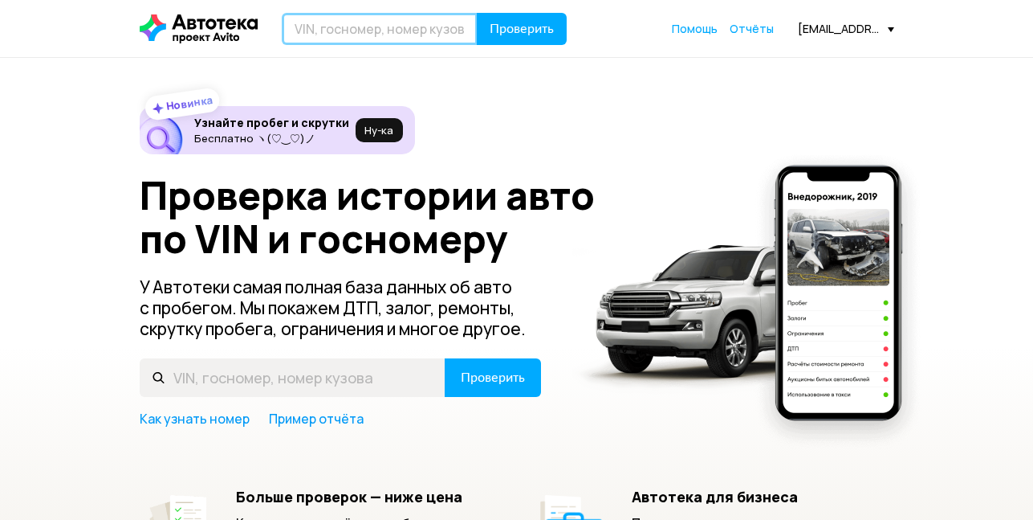
paste input "[US_VEHICLE_IDENTIFICATION_NUMBER]"
type input "[US_VEHICLE_IDENTIFICATION_NUMBER]"
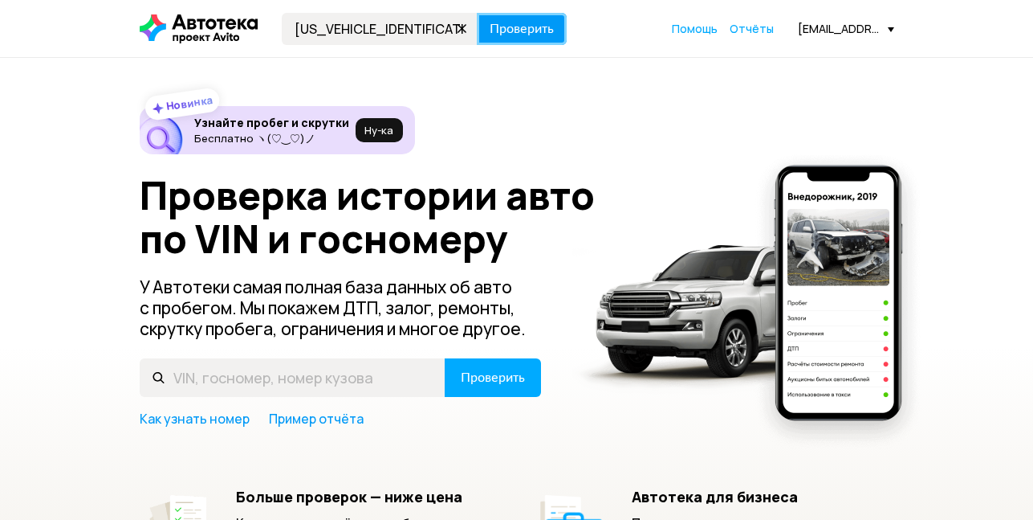
click at [514, 22] on span "Проверить" at bounding box center [522, 28] width 64 height 13
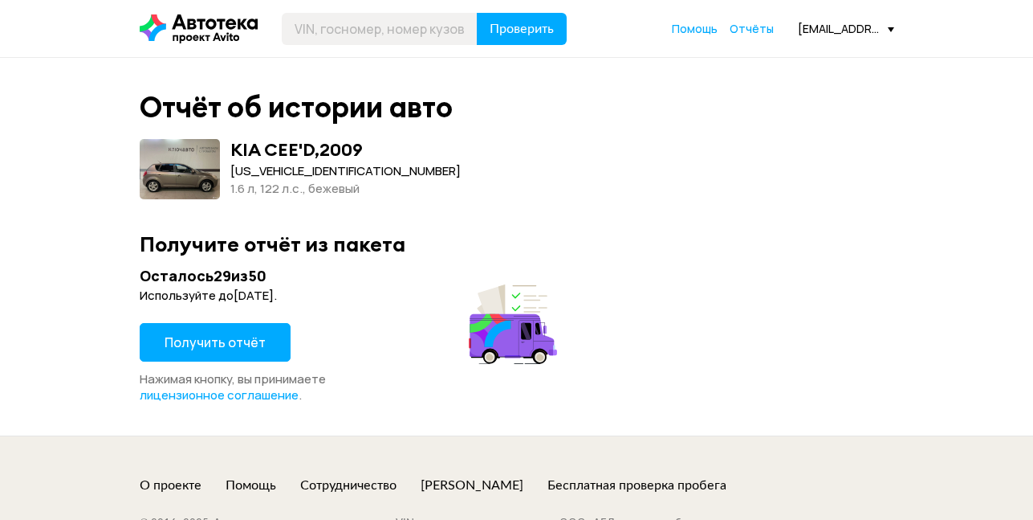
click at [212, 338] on span "Получить отчёт" at bounding box center [215, 342] width 101 height 18
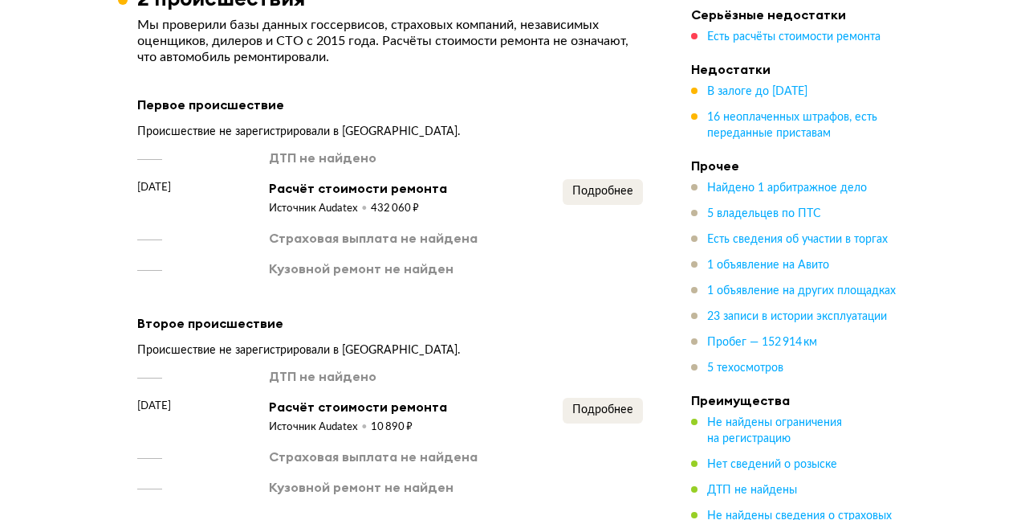
scroll to position [2810, 0]
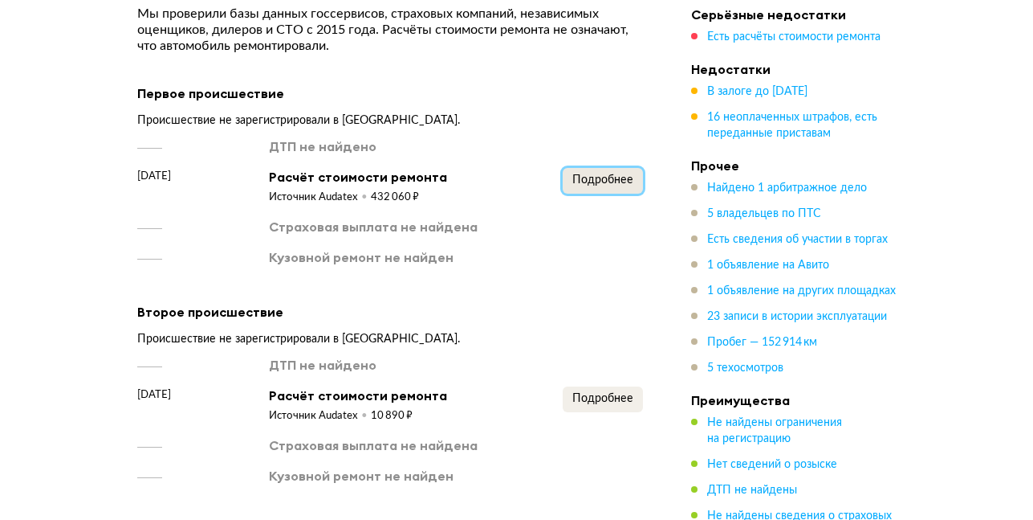
click at [600, 174] on span "Подробнее" at bounding box center [603, 179] width 61 height 11
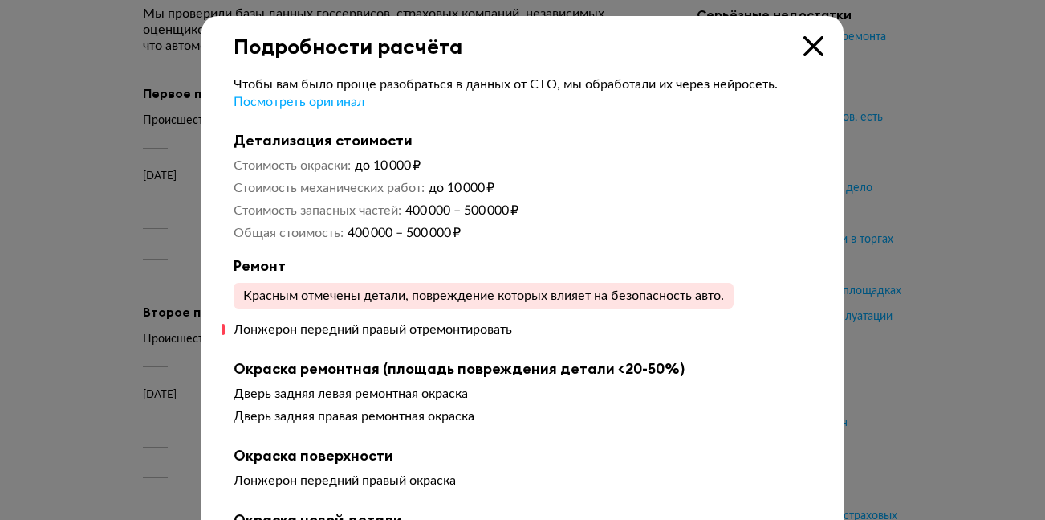
click at [811, 43] on icon at bounding box center [814, 46] width 20 height 20
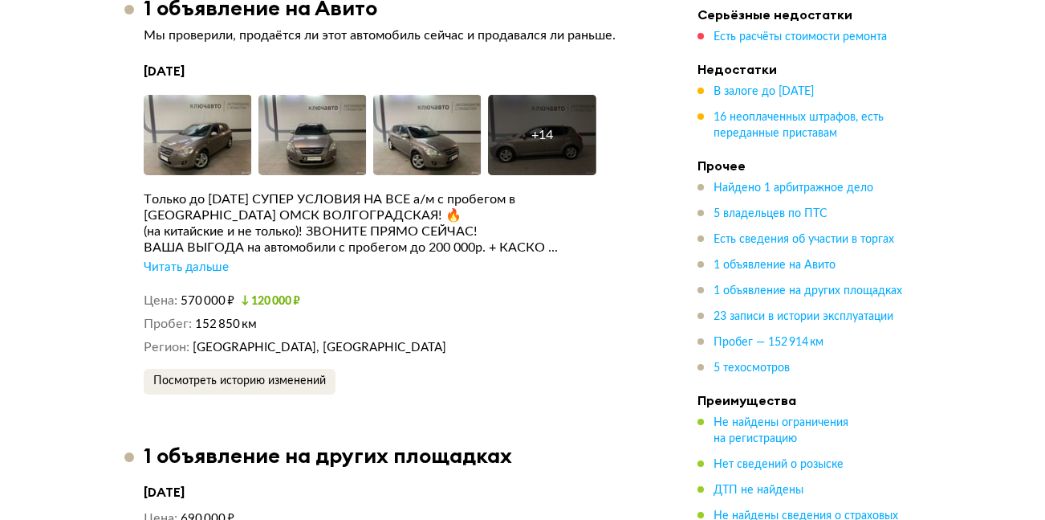
scroll to position [4577, 0]
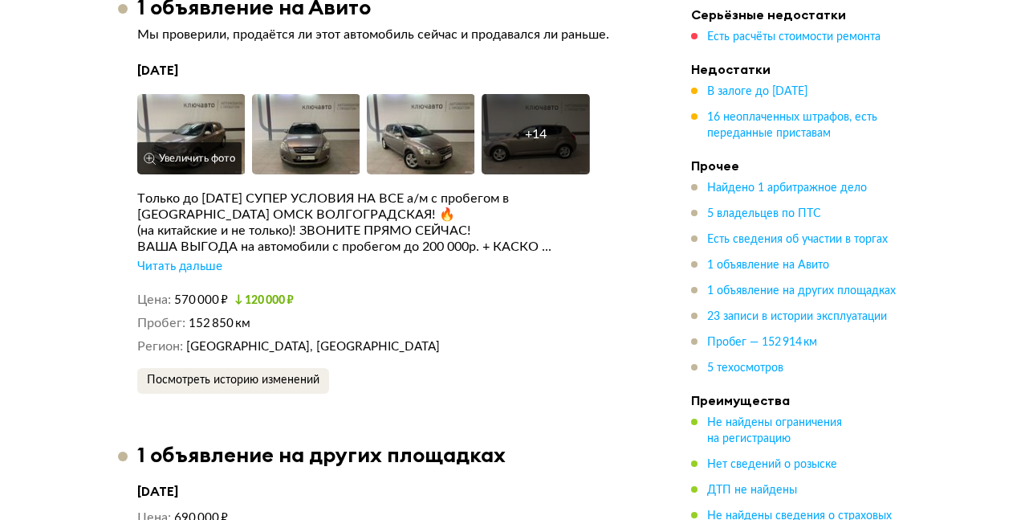
click at [201, 101] on img at bounding box center [191, 134] width 108 height 80
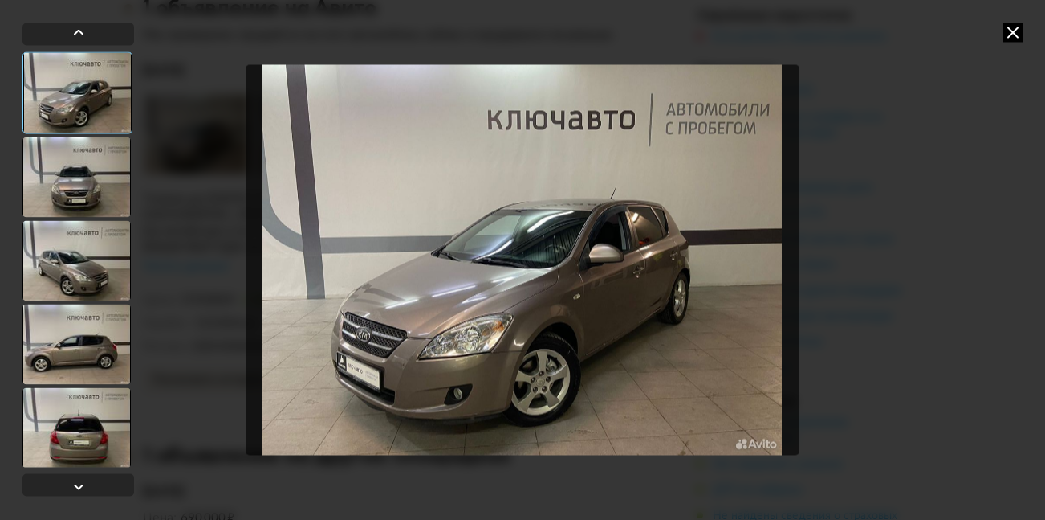
click at [88, 206] on div at bounding box center [76, 177] width 108 height 80
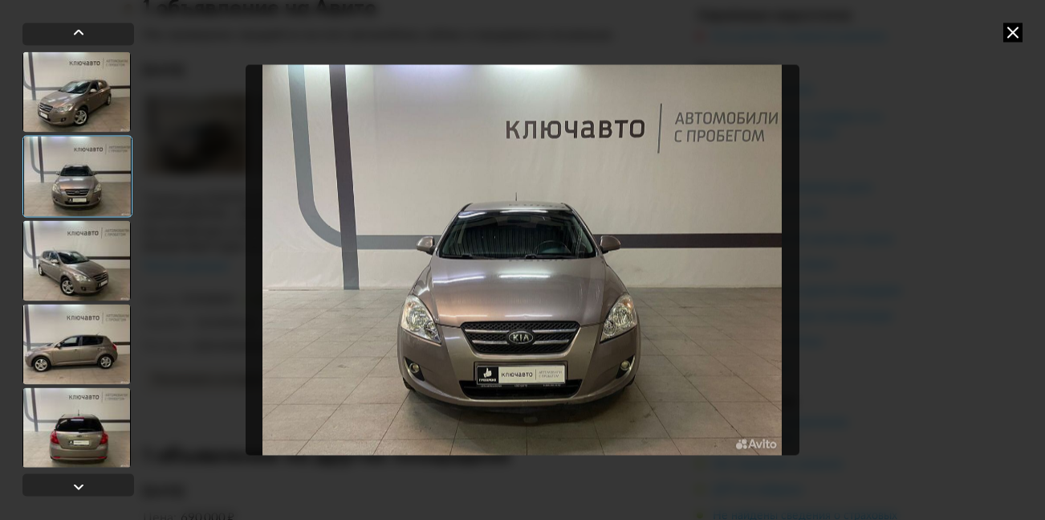
click at [72, 238] on div at bounding box center [76, 260] width 108 height 80
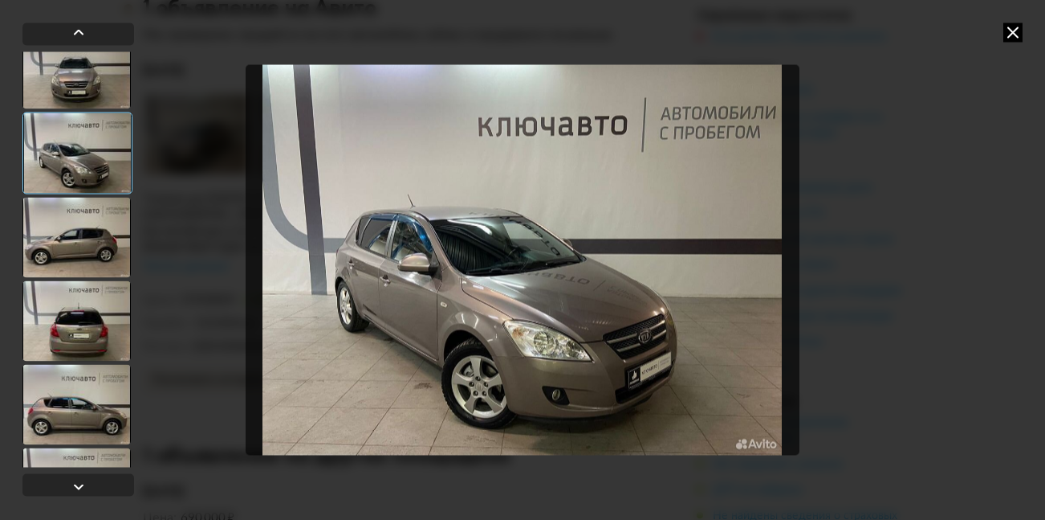
scroll to position [161, 0]
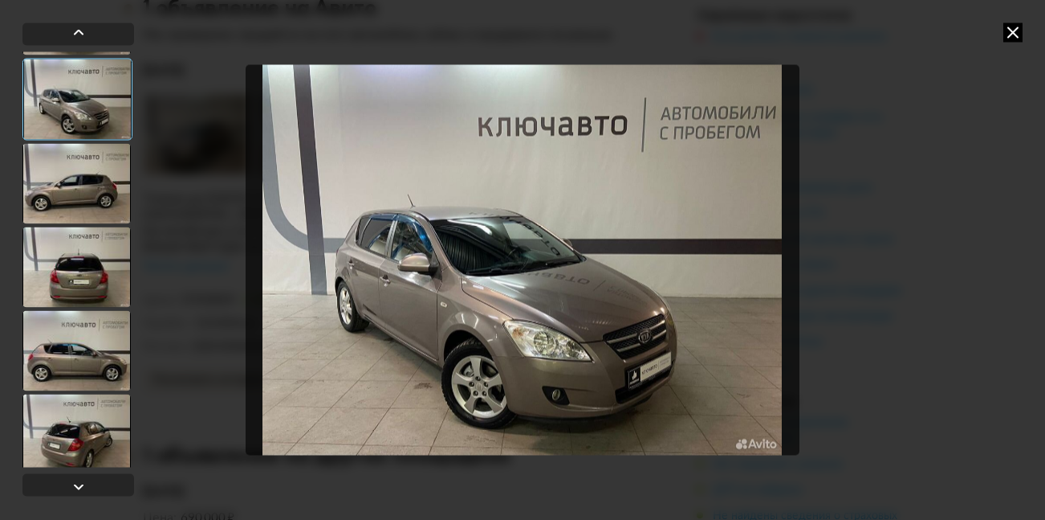
click at [68, 250] on div at bounding box center [76, 266] width 108 height 80
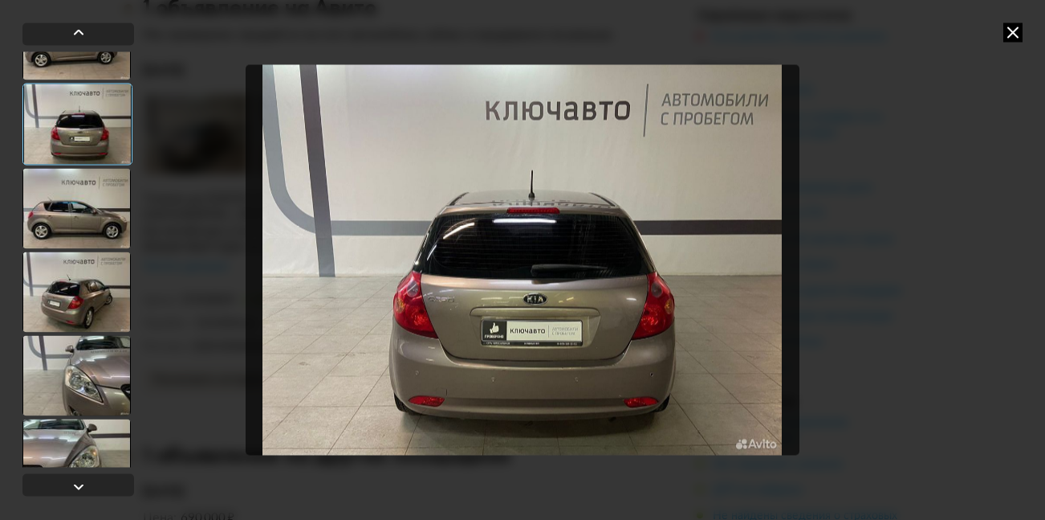
scroll to position [321, 0]
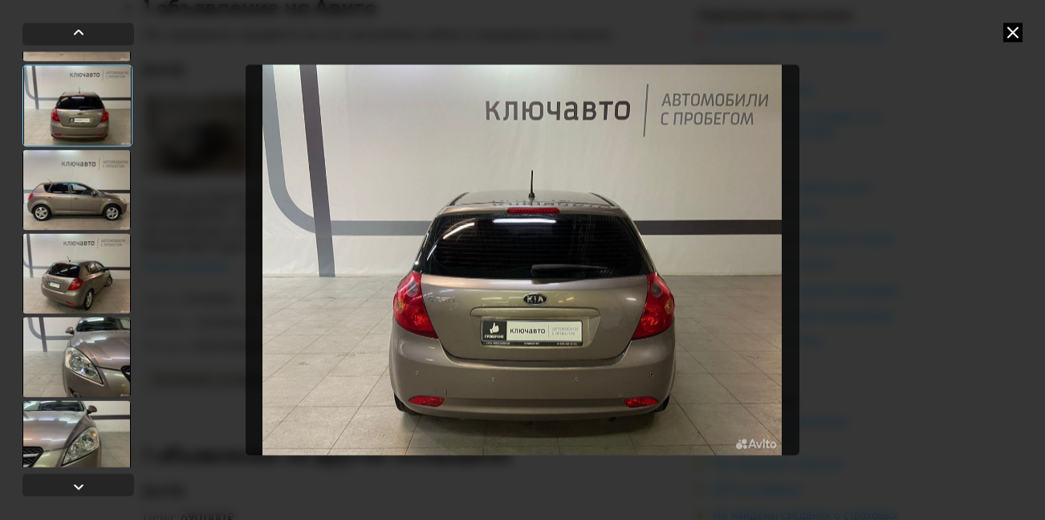
click at [70, 247] on div at bounding box center [76, 273] width 108 height 80
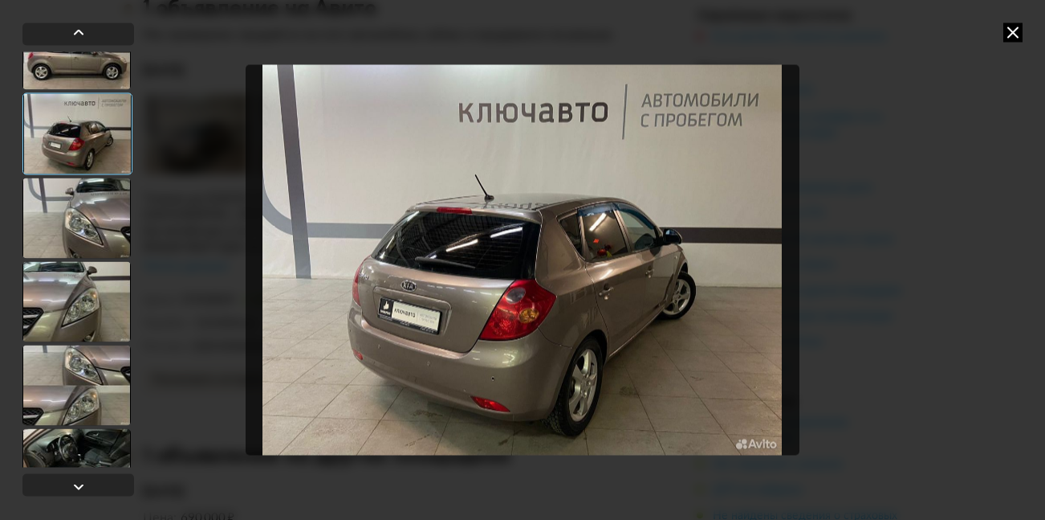
scroll to position [482, 0]
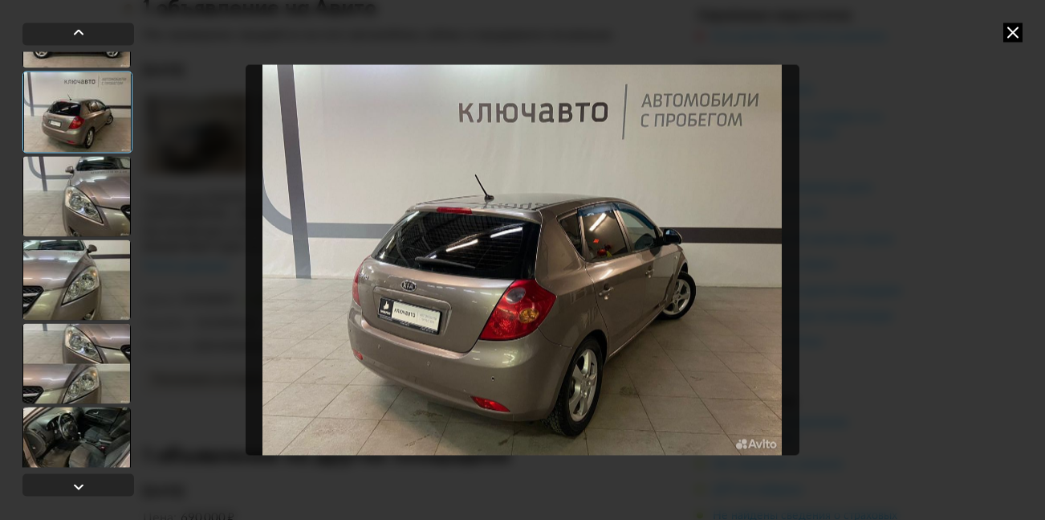
click at [70, 247] on div at bounding box center [76, 279] width 108 height 80
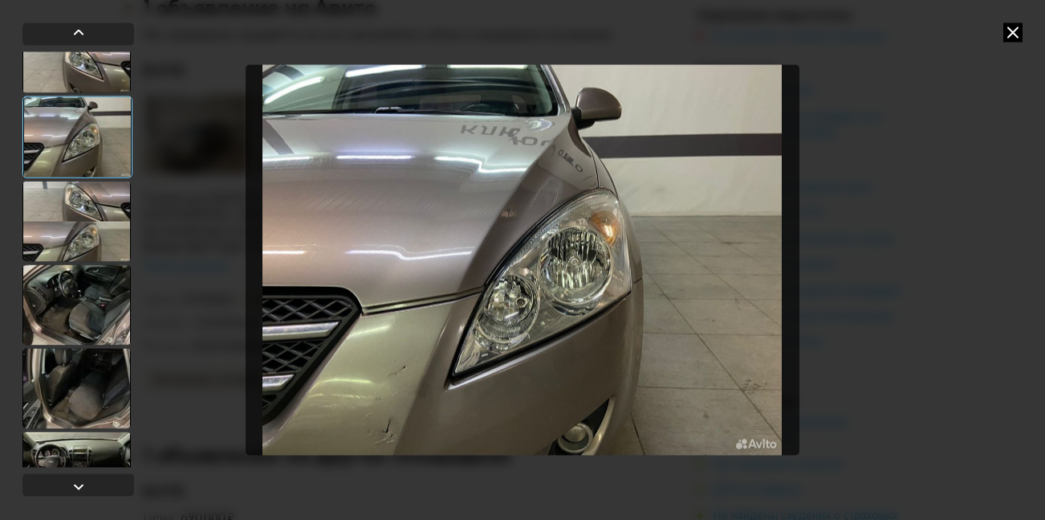
scroll to position [642, 0]
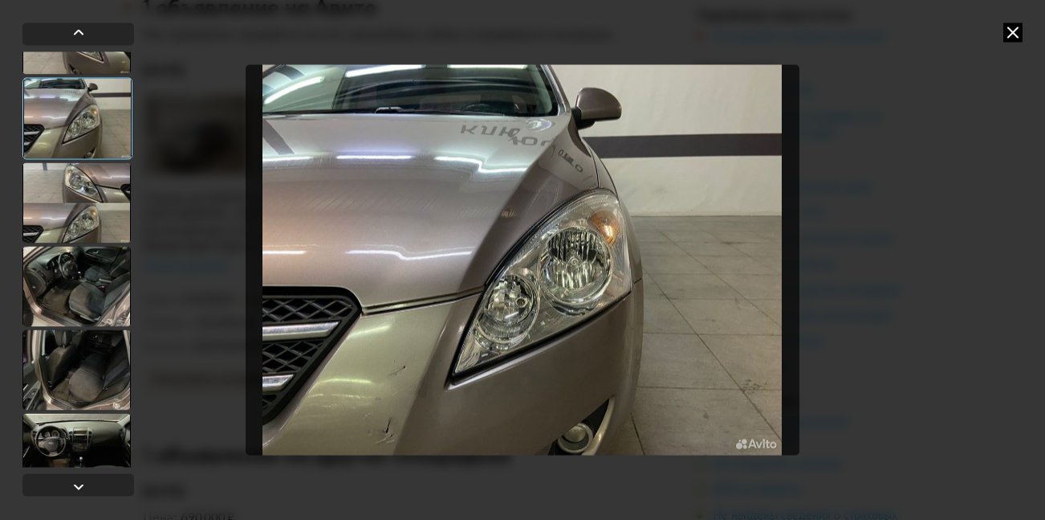
click at [66, 262] on div at bounding box center [76, 286] width 108 height 80
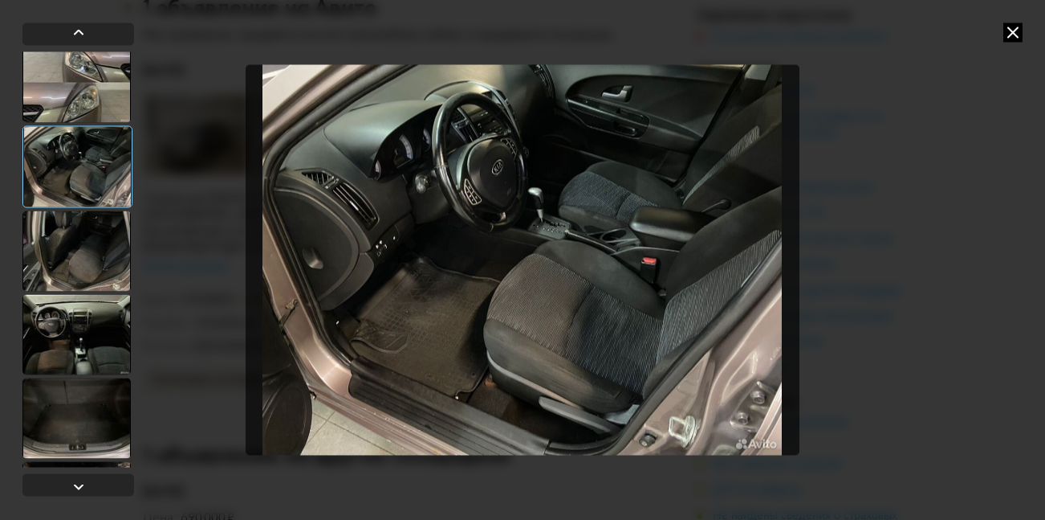
scroll to position [803, 0]
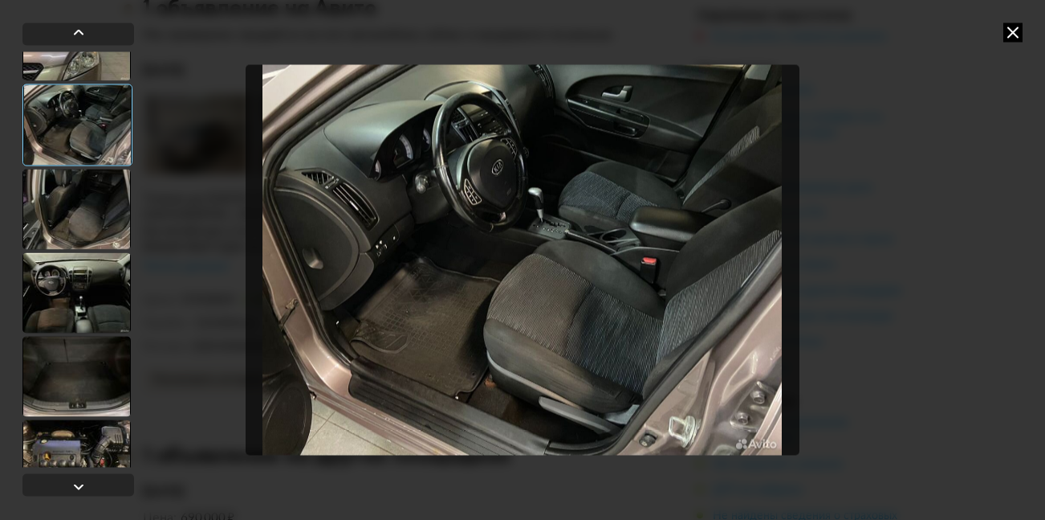
click at [67, 263] on div at bounding box center [76, 292] width 108 height 80
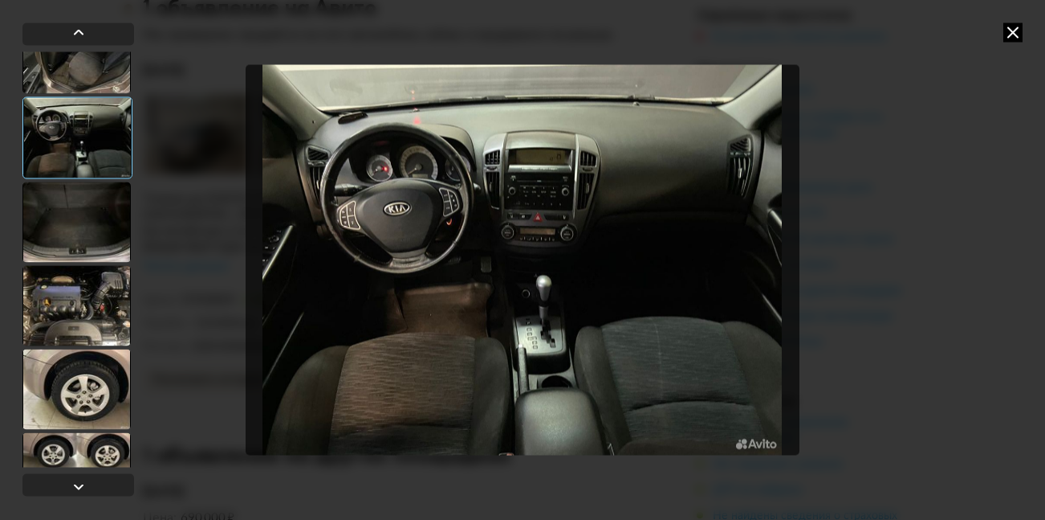
scroll to position [964, 0]
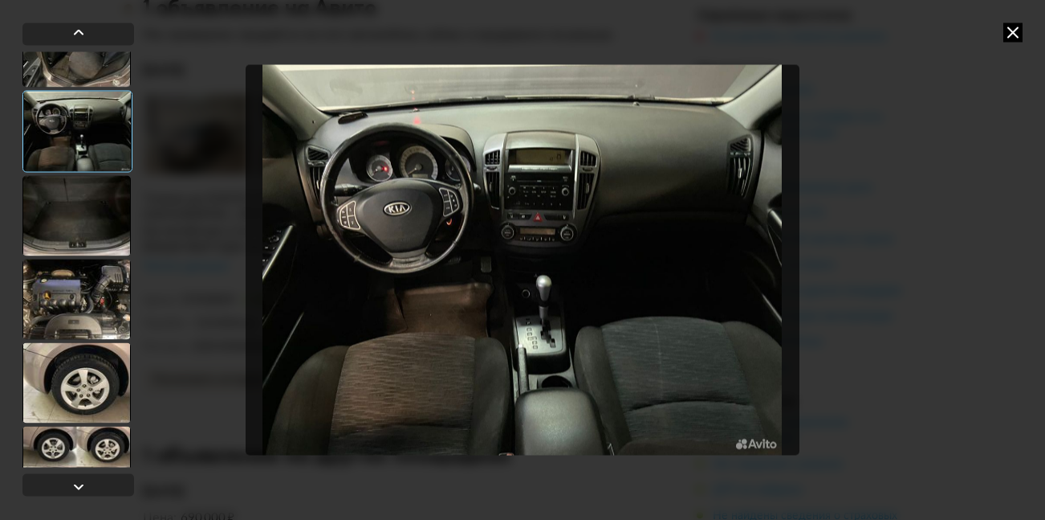
click at [65, 270] on div at bounding box center [76, 299] width 108 height 80
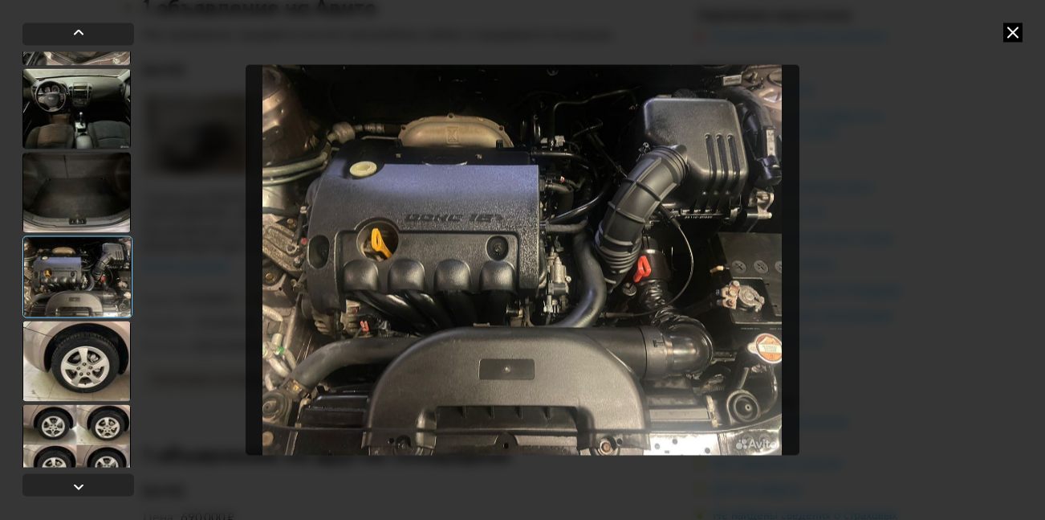
scroll to position [1005, 0]
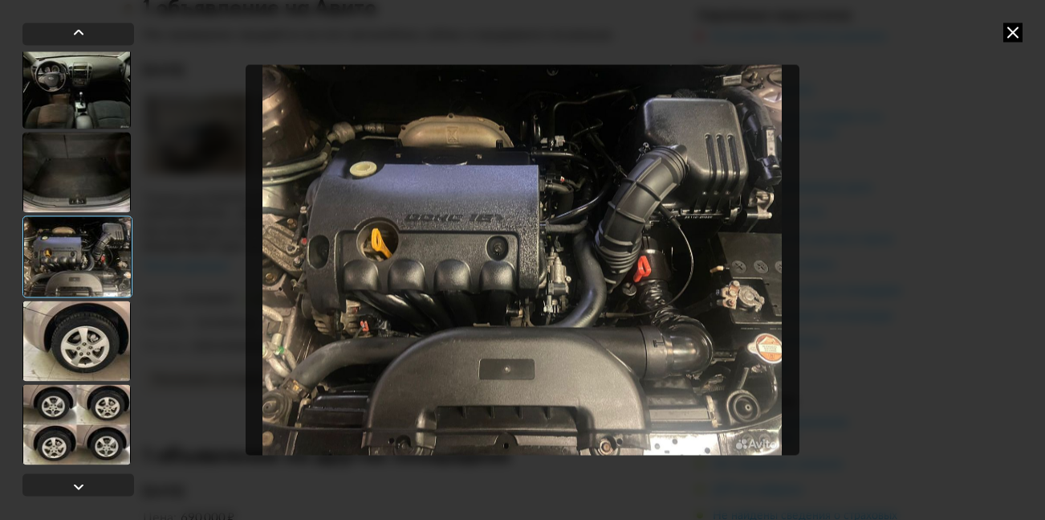
click at [63, 318] on div at bounding box center [76, 340] width 108 height 80
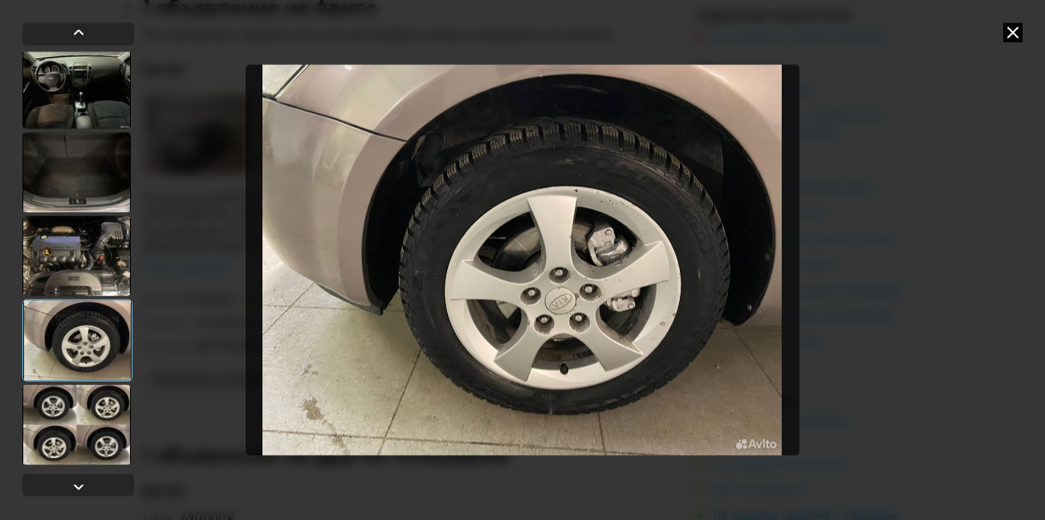
click at [80, 443] on div at bounding box center [76, 424] width 108 height 80
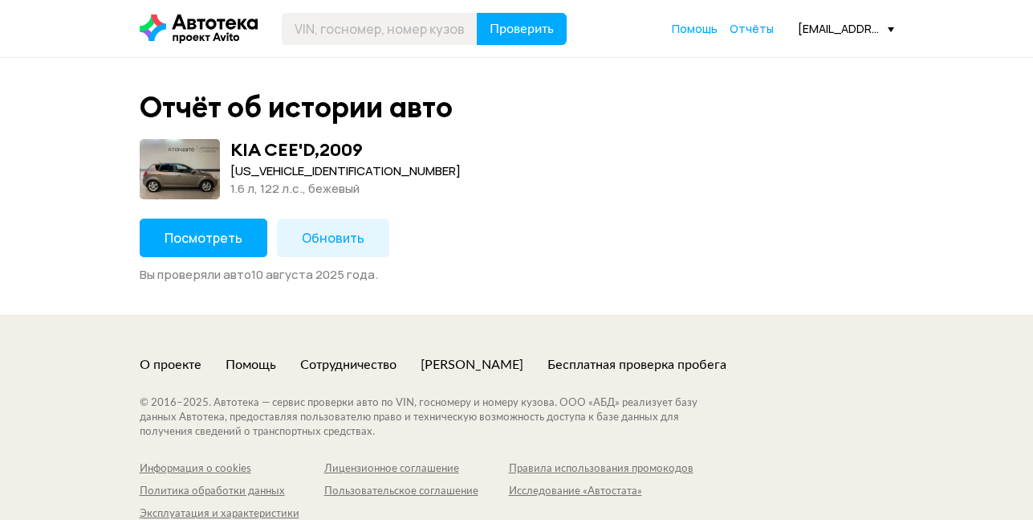
click at [202, 237] on span "Посмотреть" at bounding box center [204, 238] width 78 height 18
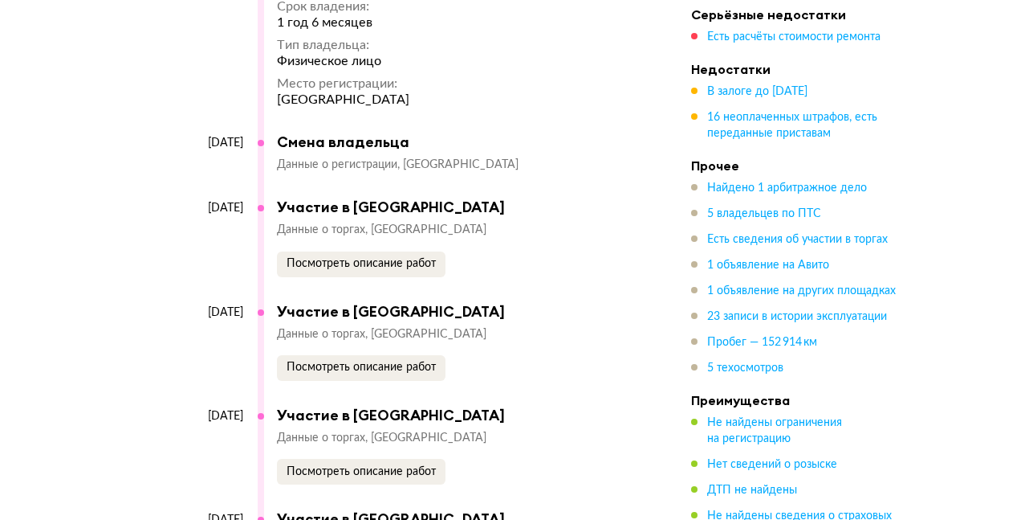
scroll to position [7628, 0]
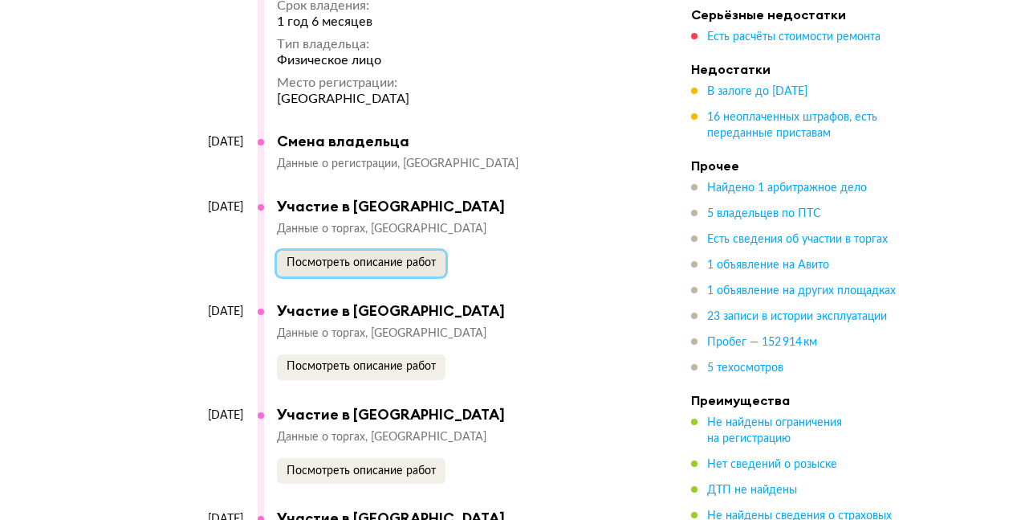
click at [353, 257] on span "Посмотреть описание работ" at bounding box center [361, 262] width 149 height 11
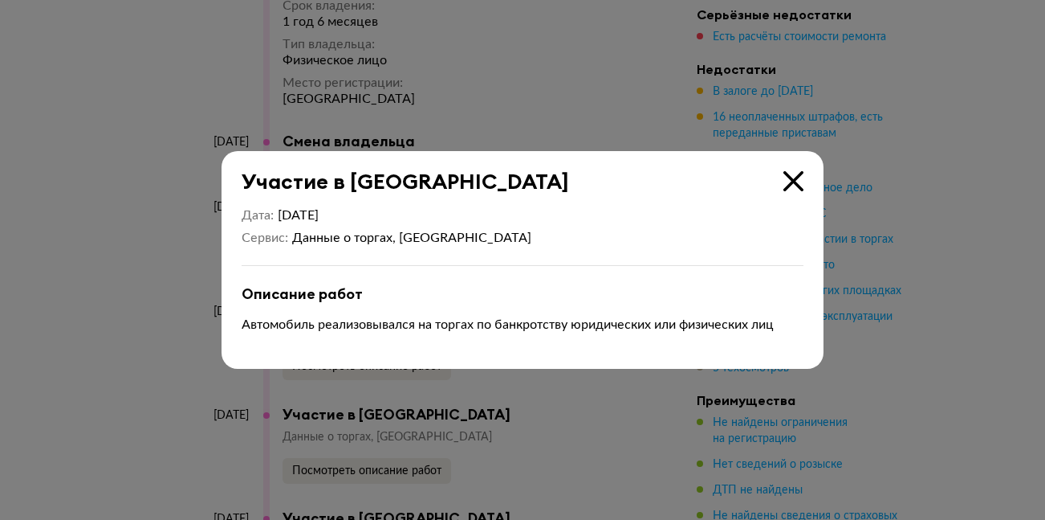
click at [794, 185] on icon at bounding box center [794, 181] width 20 height 20
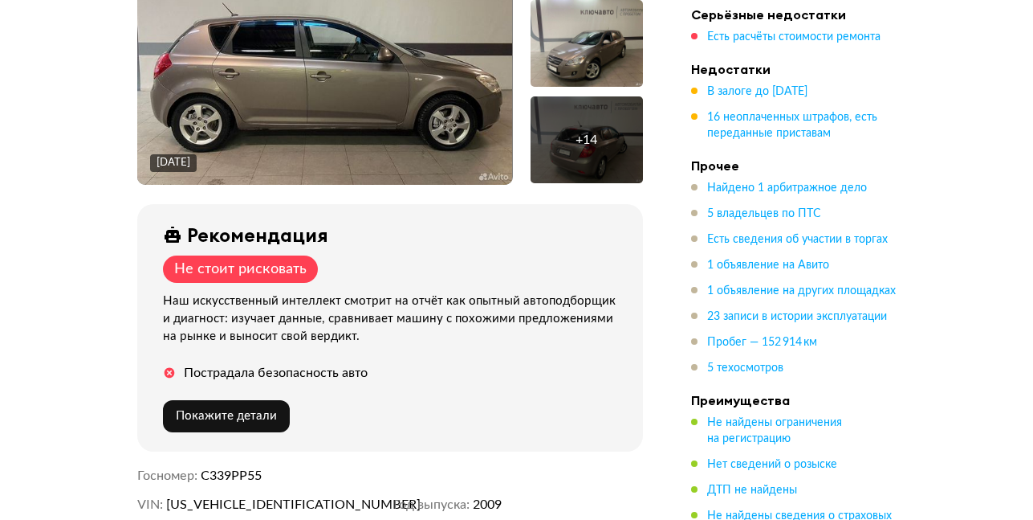
scroll to position [0, 0]
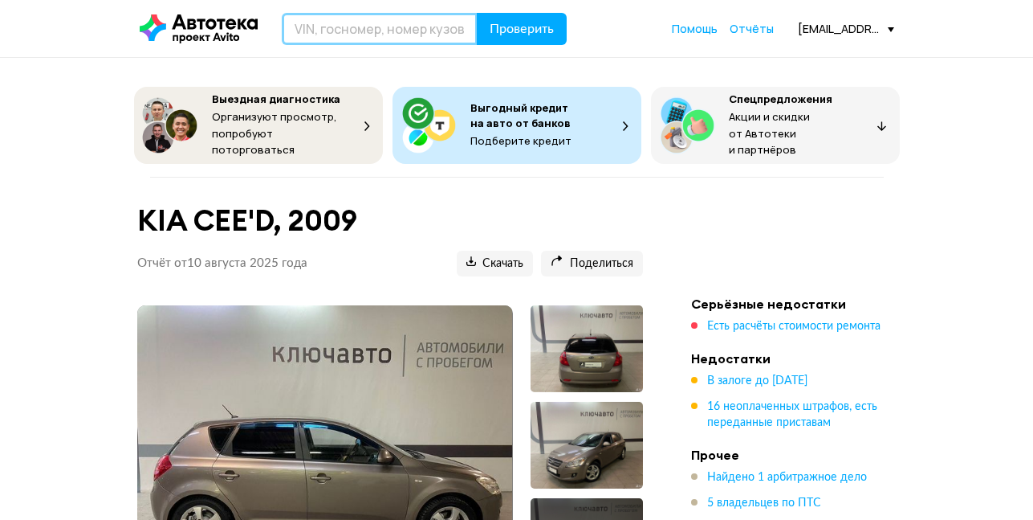
paste input "[US_VEHICLE_IDENTIFICATION_NUMBER]"
type input "[US_VEHICLE_IDENTIFICATION_NUMBER]"
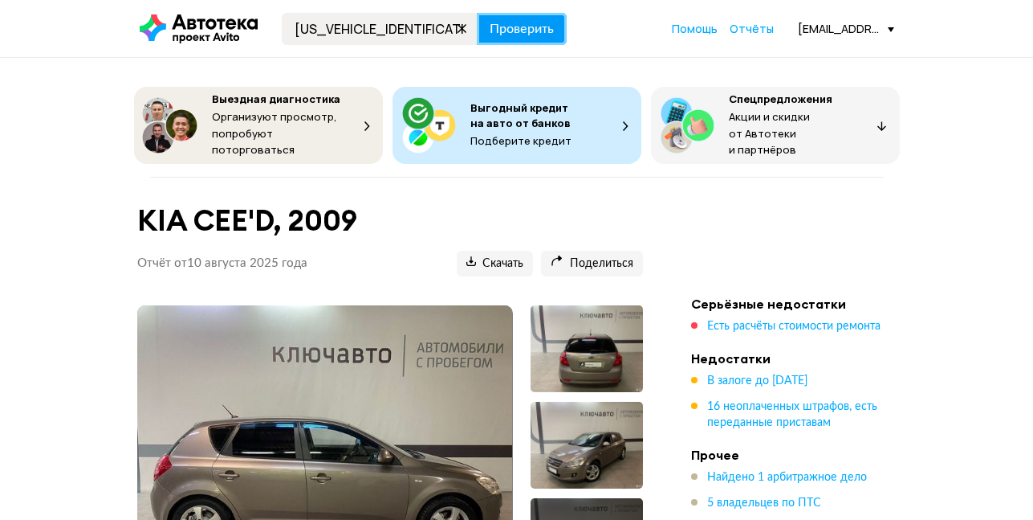
click at [519, 35] on span "Проверить" at bounding box center [522, 28] width 64 height 13
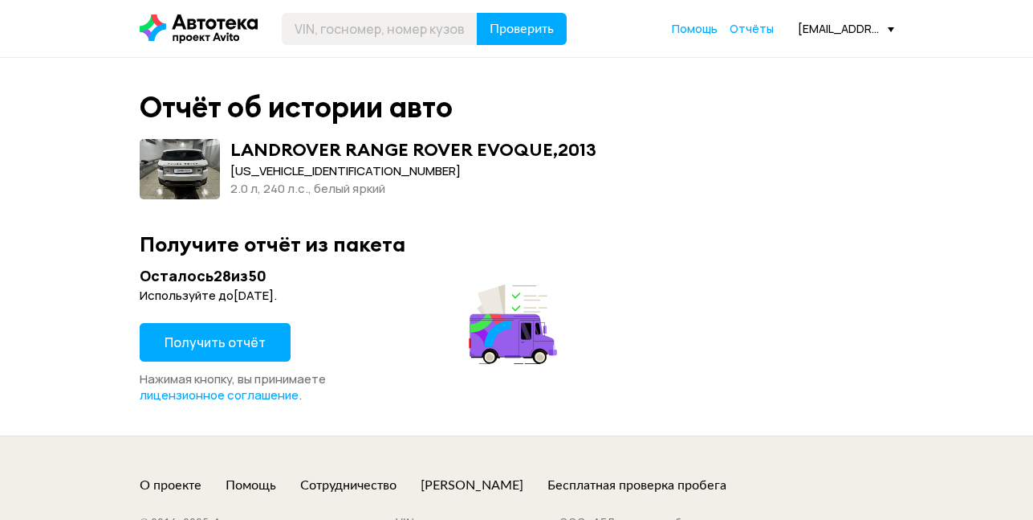
click at [228, 340] on span "Получить отчёт" at bounding box center [215, 342] width 101 height 18
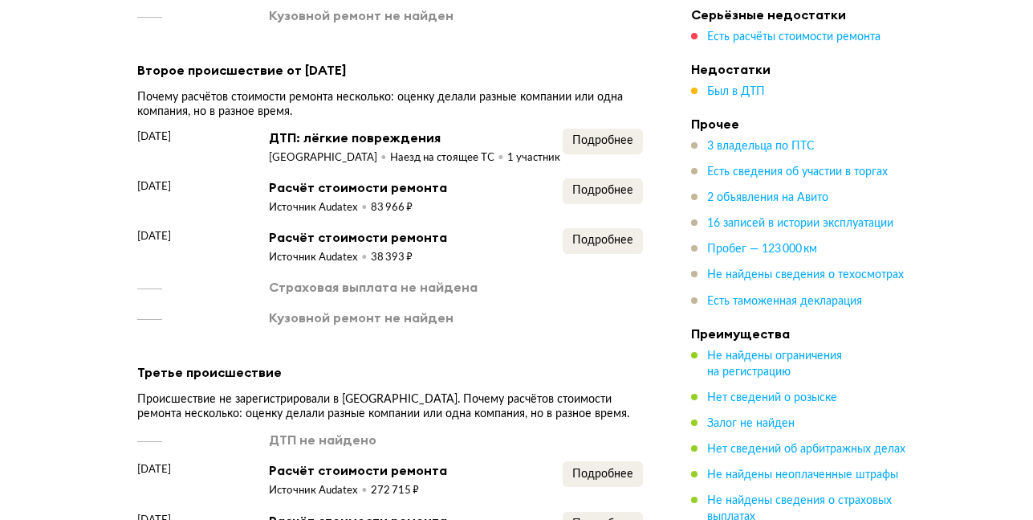
scroll to position [2810, 0]
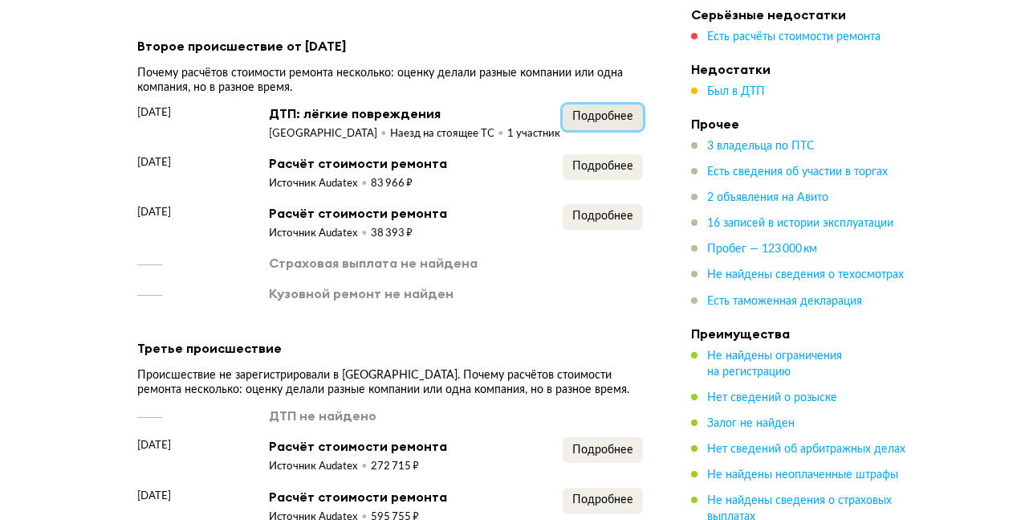
click at [593, 111] on span "Подробнее" at bounding box center [603, 116] width 61 height 11
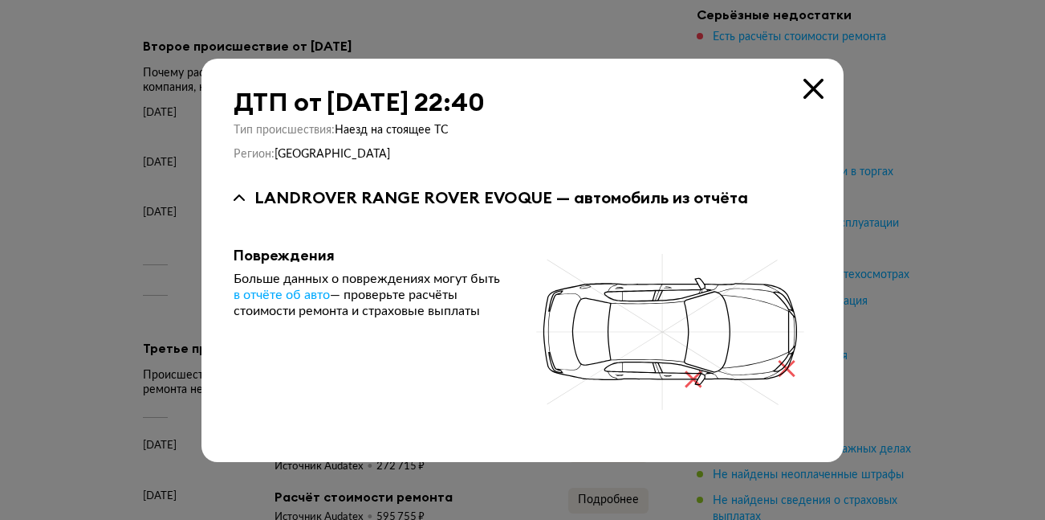
click at [815, 87] on icon at bounding box center [814, 89] width 20 height 20
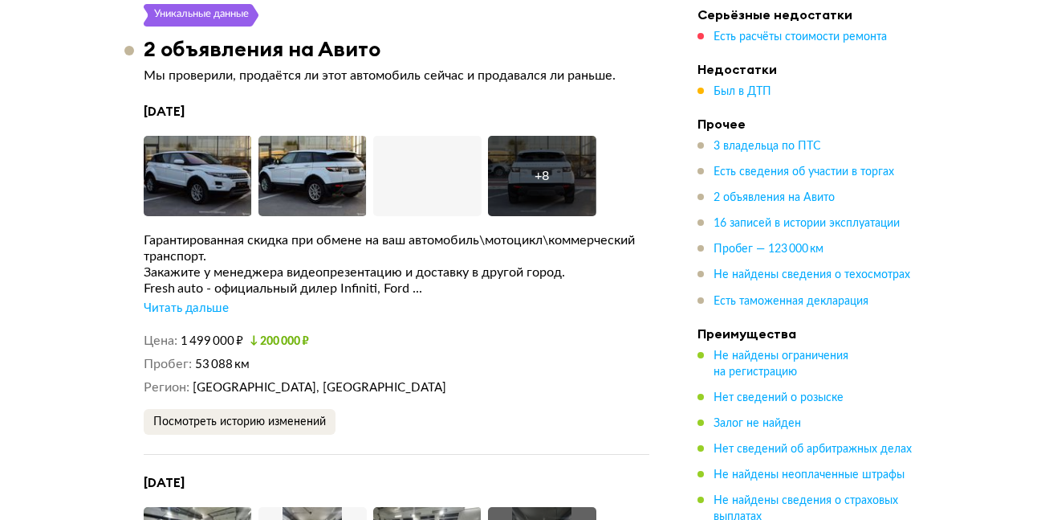
scroll to position [4176, 0]
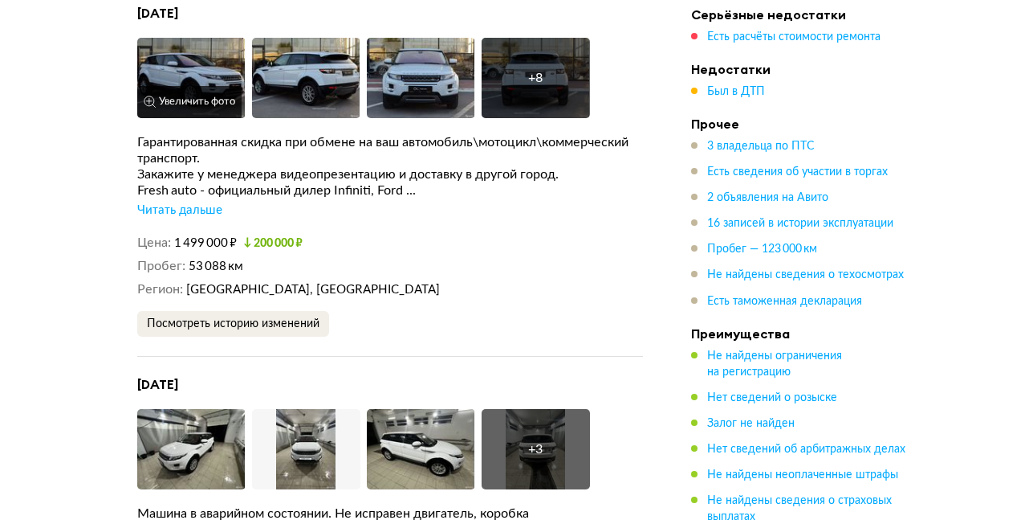
click at [198, 65] on img at bounding box center [191, 78] width 108 height 80
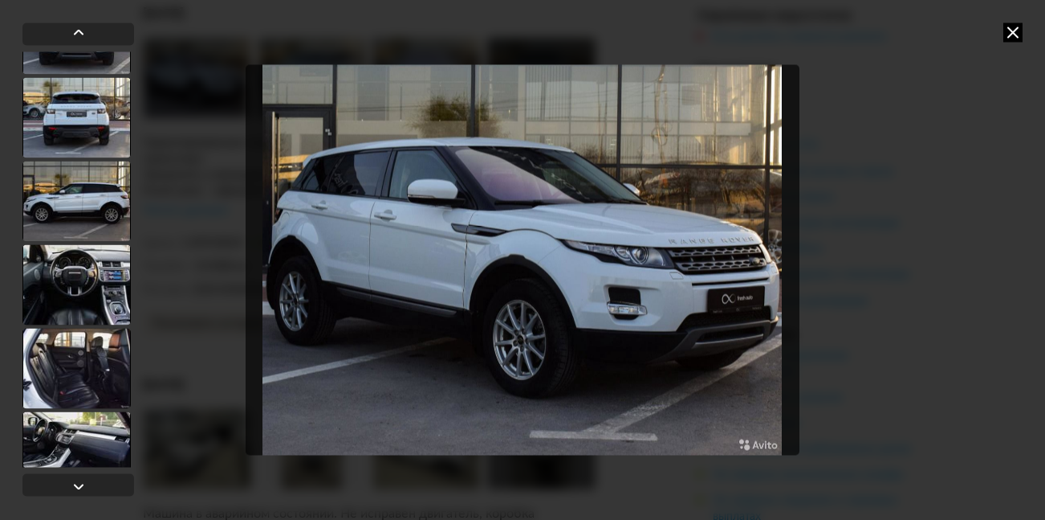
scroll to position [321, 0]
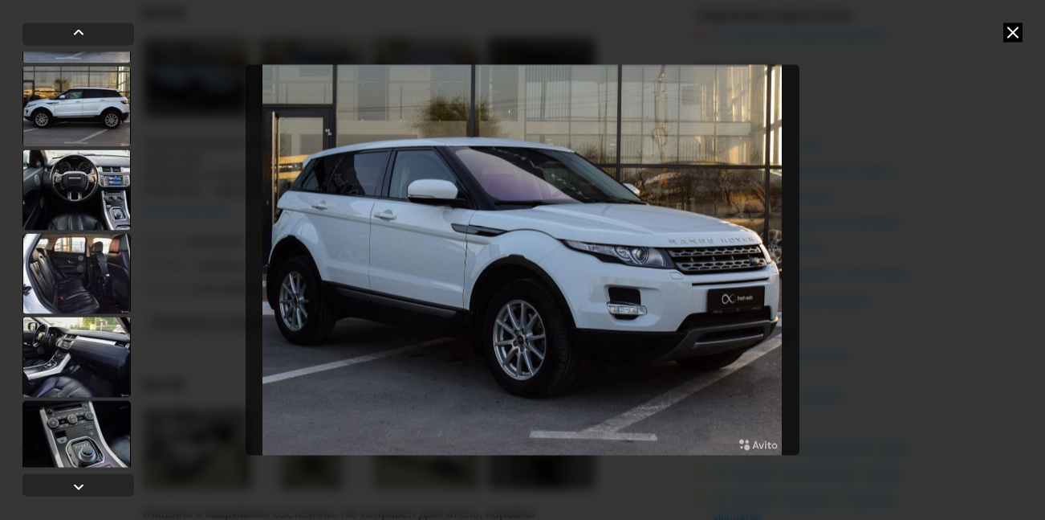
click at [84, 183] on div at bounding box center [76, 189] width 108 height 80
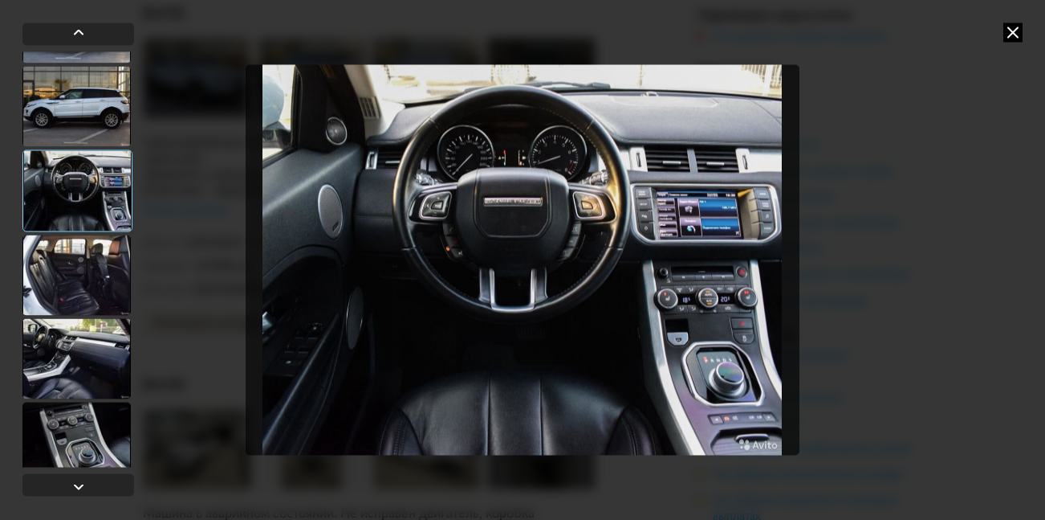
scroll to position [400, 0]
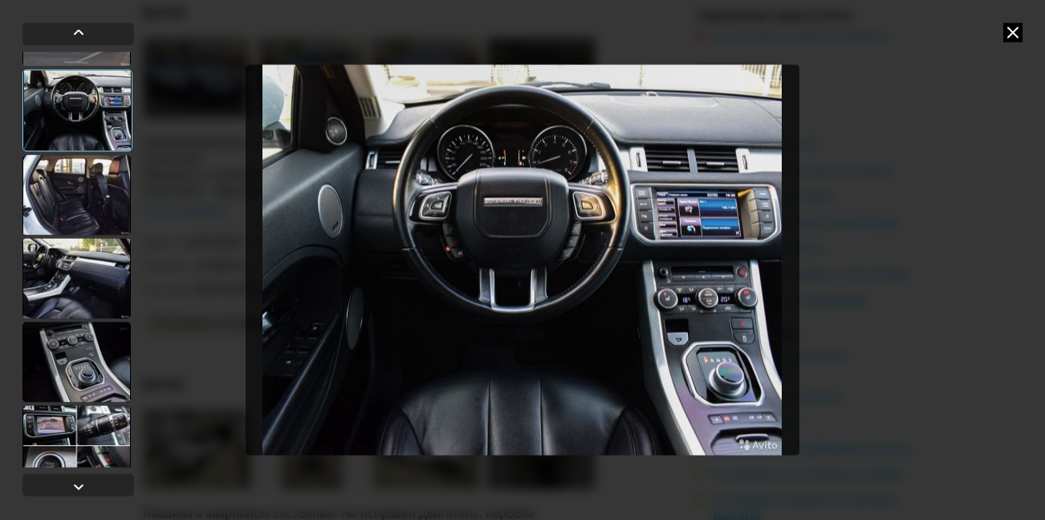
click at [79, 203] on div at bounding box center [76, 194] width 108 height 80
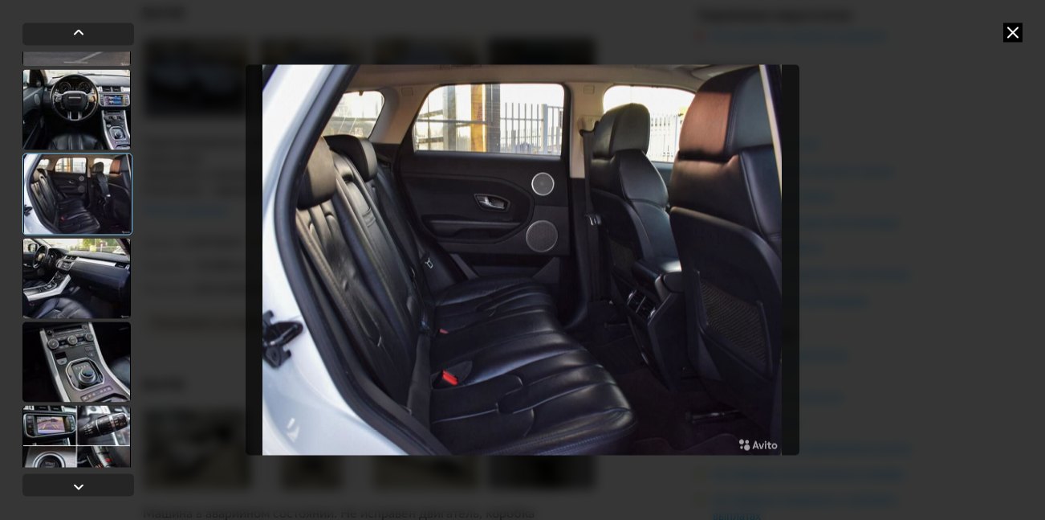
click at [74, 273] on div at bounding box center [76, 278] width 108 height 80
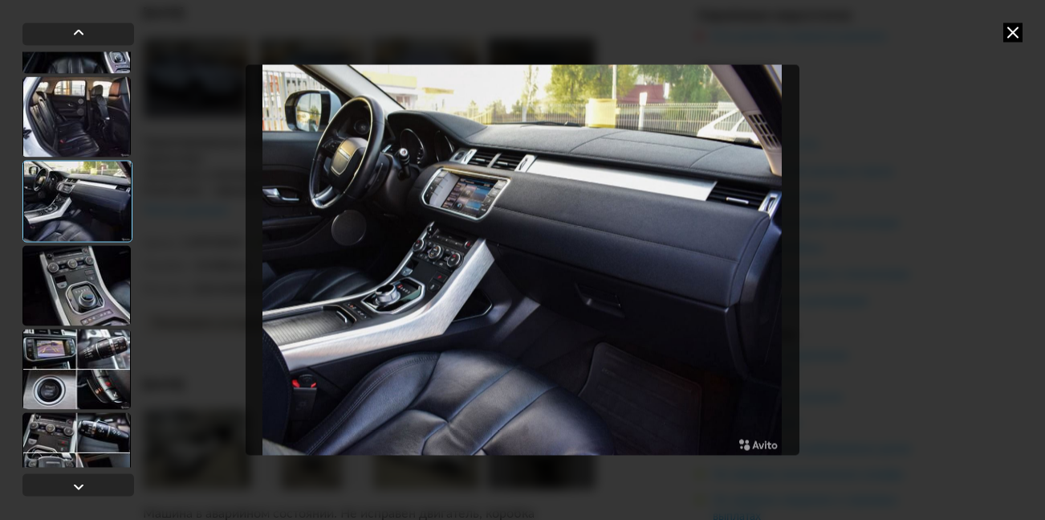
scroll to position [504, 0]
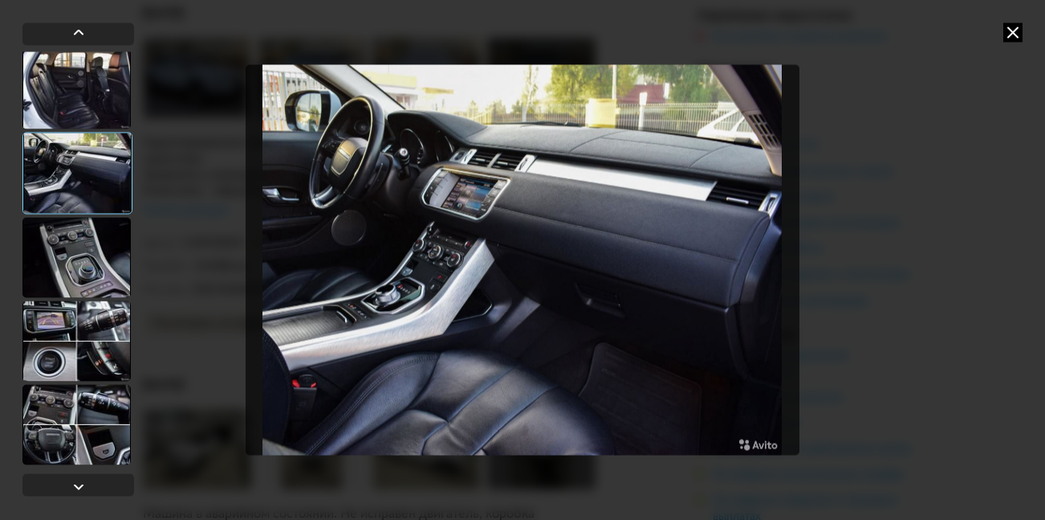
click at [83, 258] on div at bounding box center [76, 257] width 108 height 80
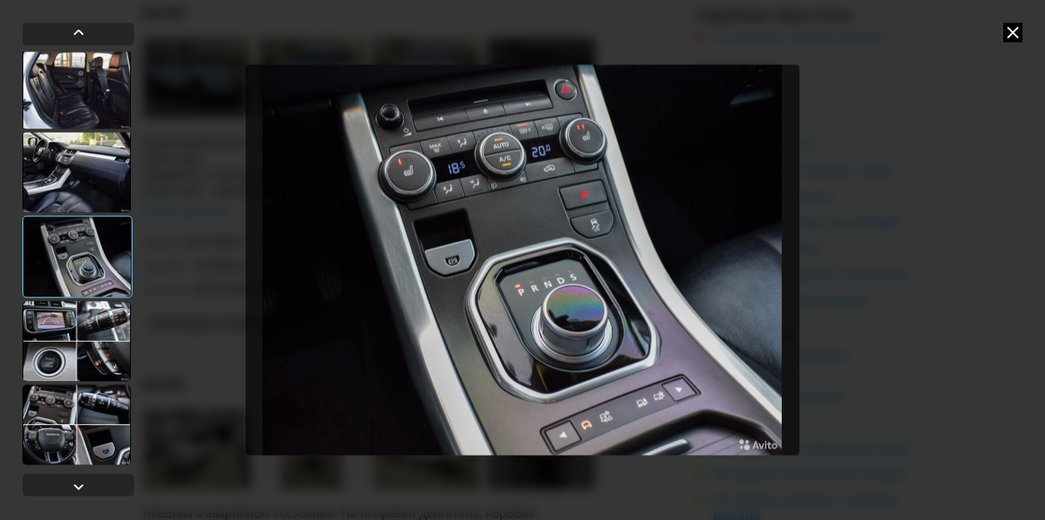
click at [42, 321] on div at bounding box center [76, 340] width 108 height 80
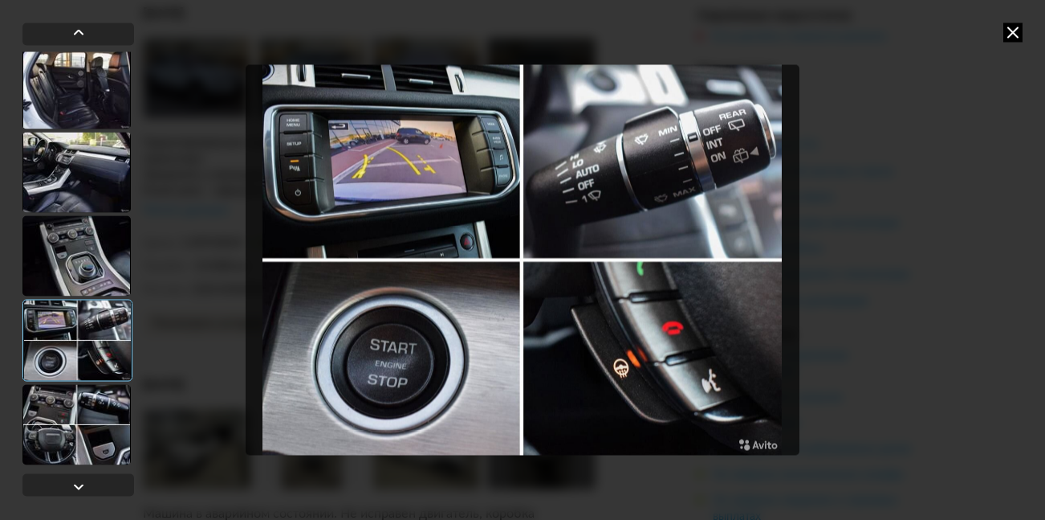
click at [100, 316] on div at bounding box center [77, 340] width 110 height 82
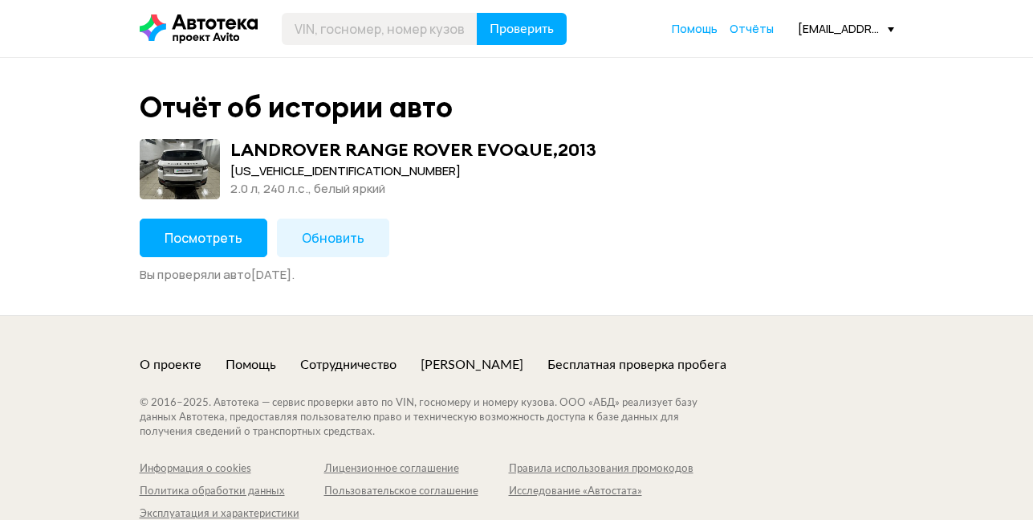
click at [205, 234] on span "Посмотреть" at bounding box center [204, 238] width 78 height 18
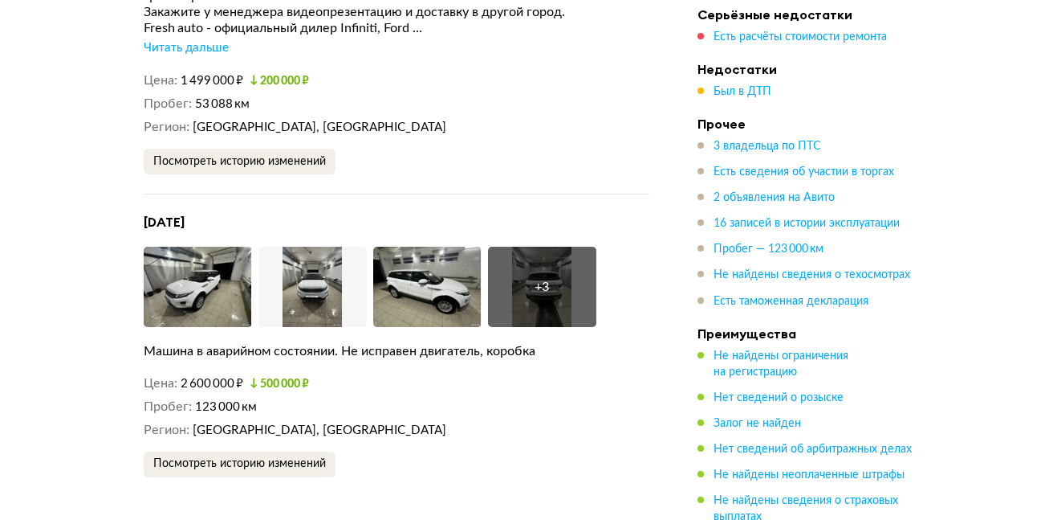
scroll to position [4416, 0]
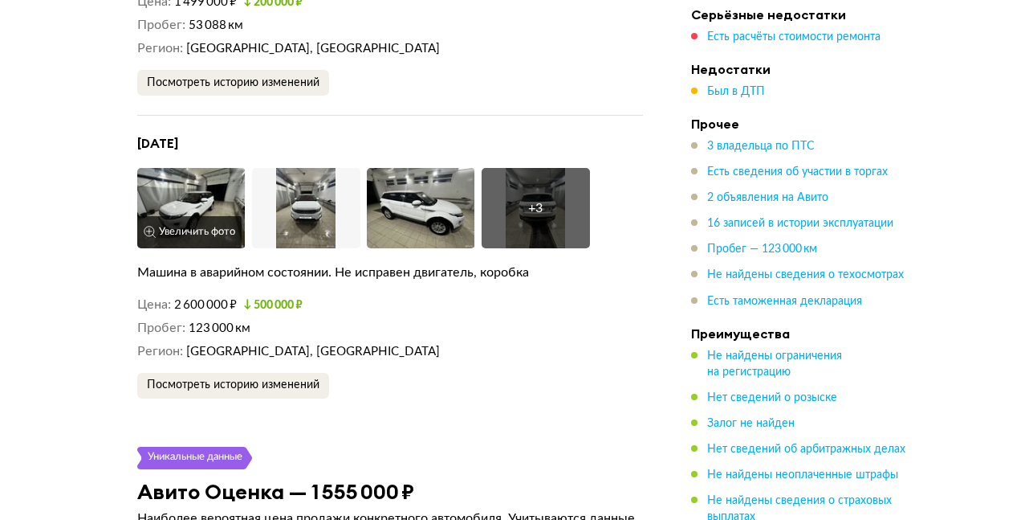
click at [191, 177] on img at bounding box center [191, 208] width 108 height 80
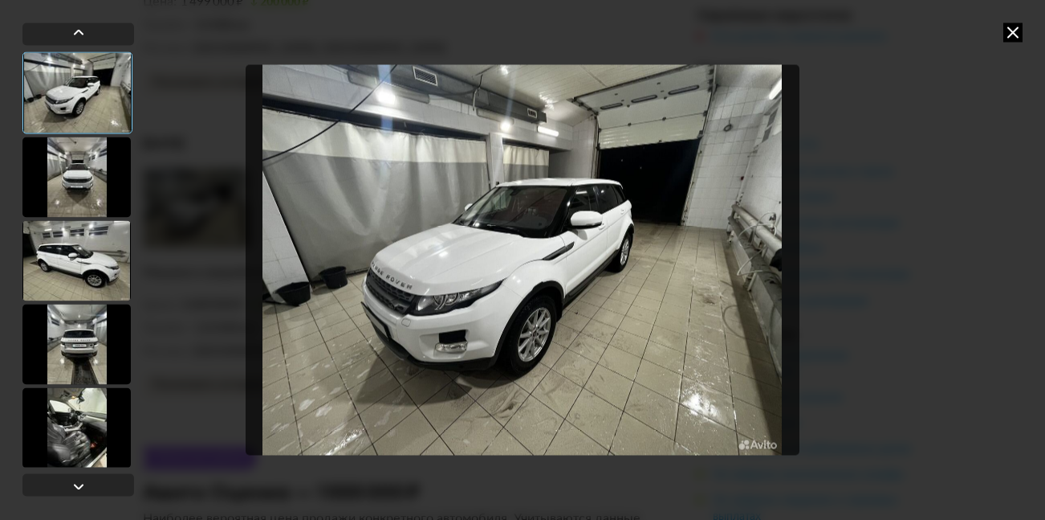
click at [93, 171] on div at bounding box center [76, 177] width 108 height 80
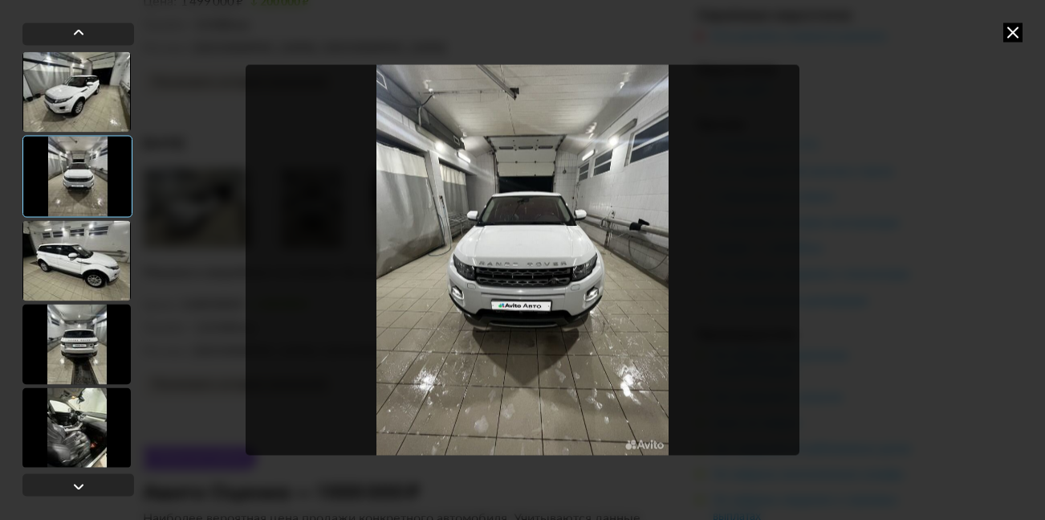
scroll to position [80, 0]
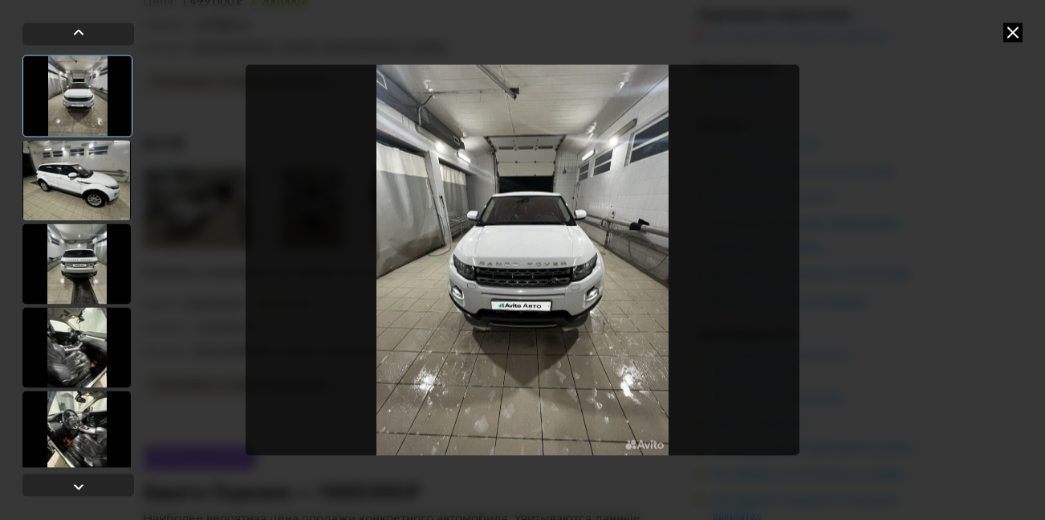
click at [83, 181] on div at bounding box center [76, 180] width 108 height 80
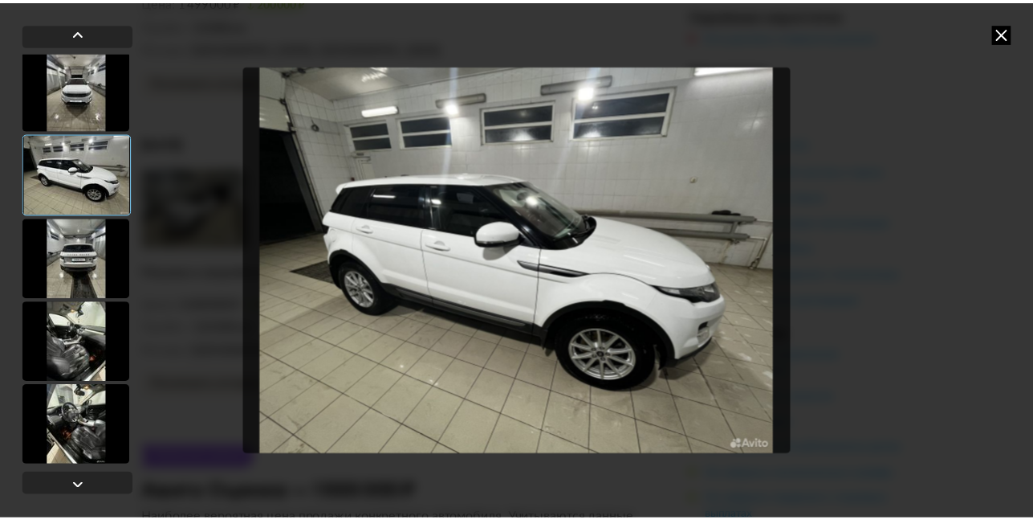
scroll to position [87, 0]
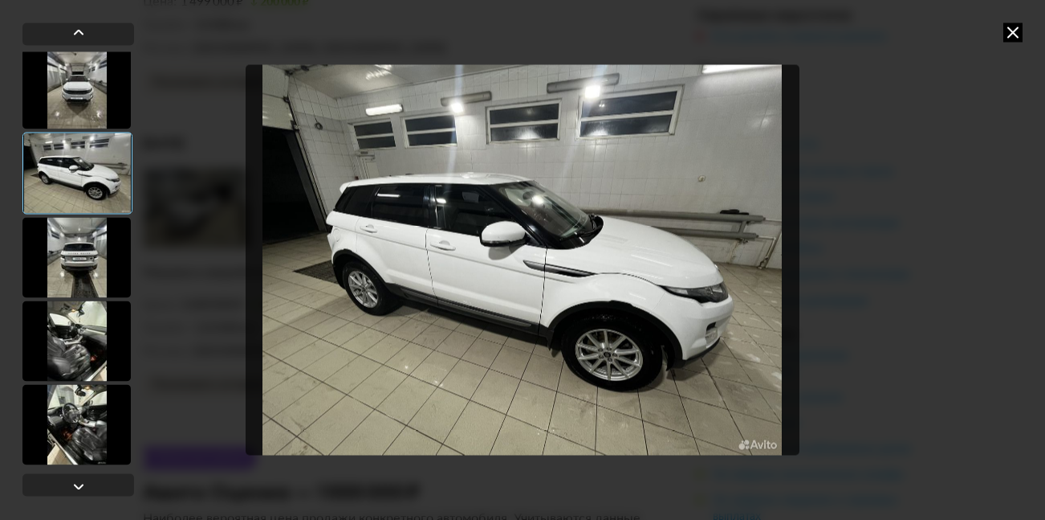
click at [68, 255] on div at bounding box center [76, 257] width 108 height 80
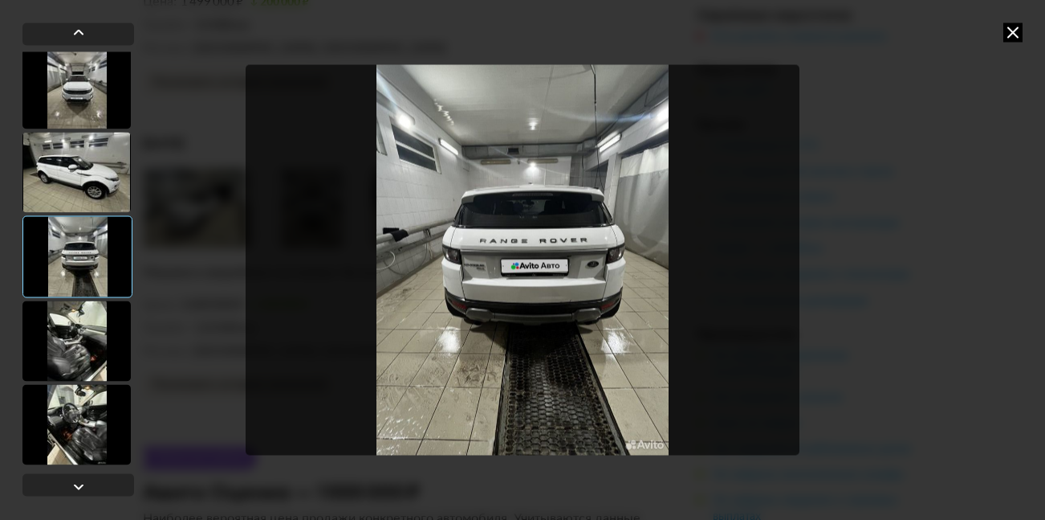
click at [81, 337] on div at bounding box center [76, 340] width 108 height 80
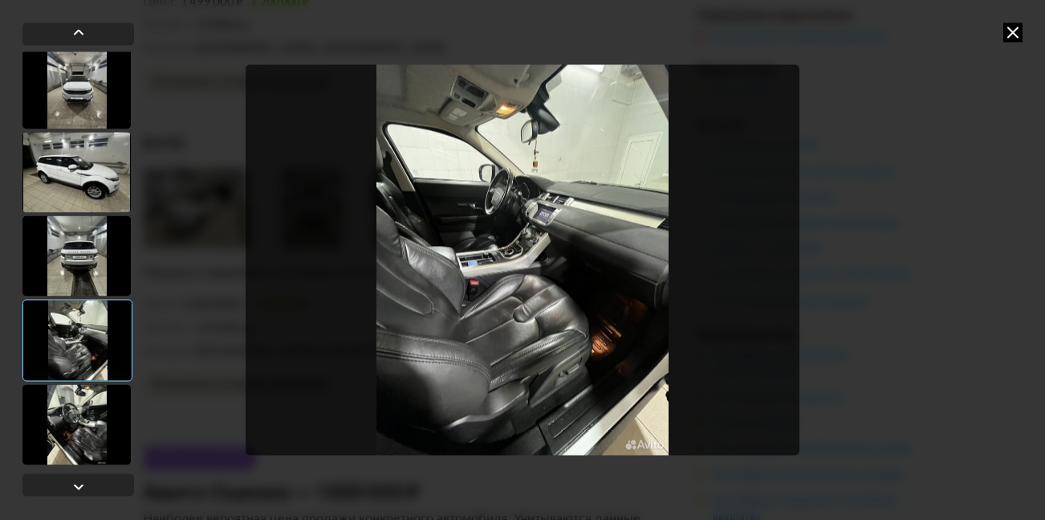
click at [68, 426] on div at bounding box center [76, 424] width 108 height 80
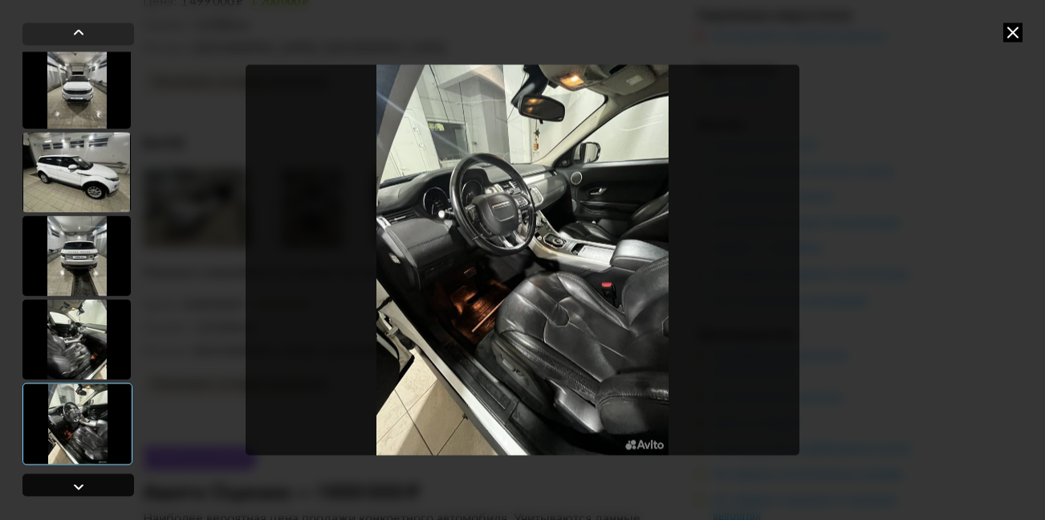
click at [71, 483] on div at bounding box center [78, 486] width 19 height 19
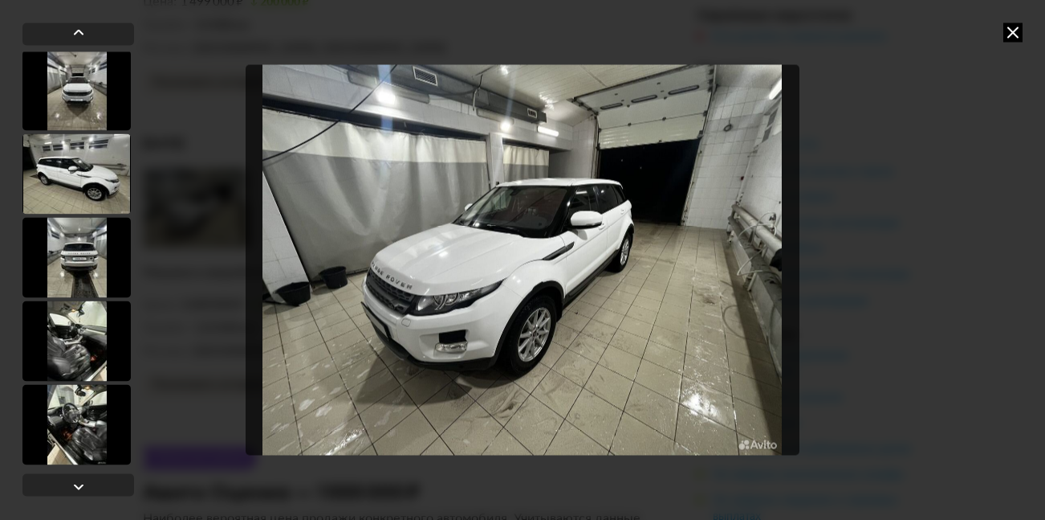
drag, startPoint x: 1010, startPoint y: 37, endPoint x: 976, endPoint y: 55, distance: 38.5
click at [1004, 39] on icon at bounding box center [1013, 31] width 19 height 19
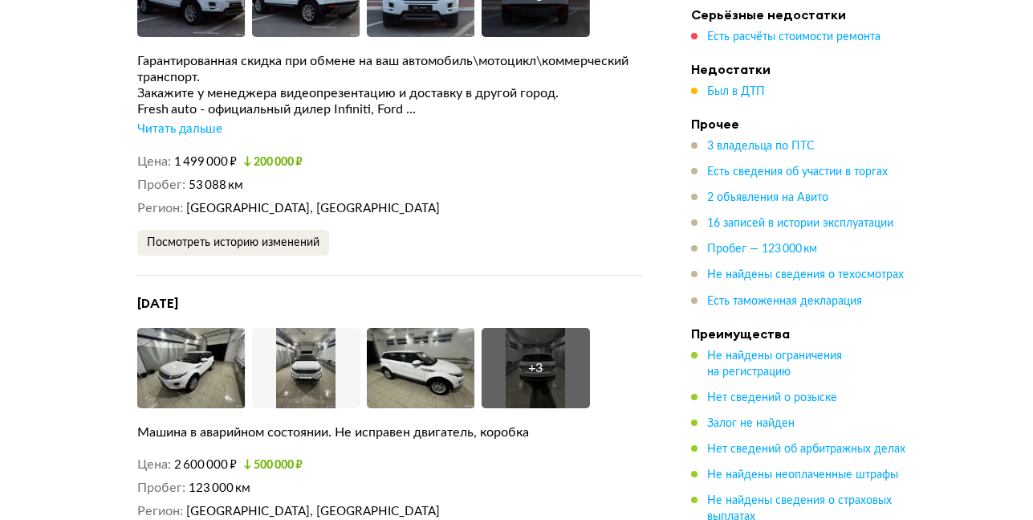
scroll to position [4256, 0]
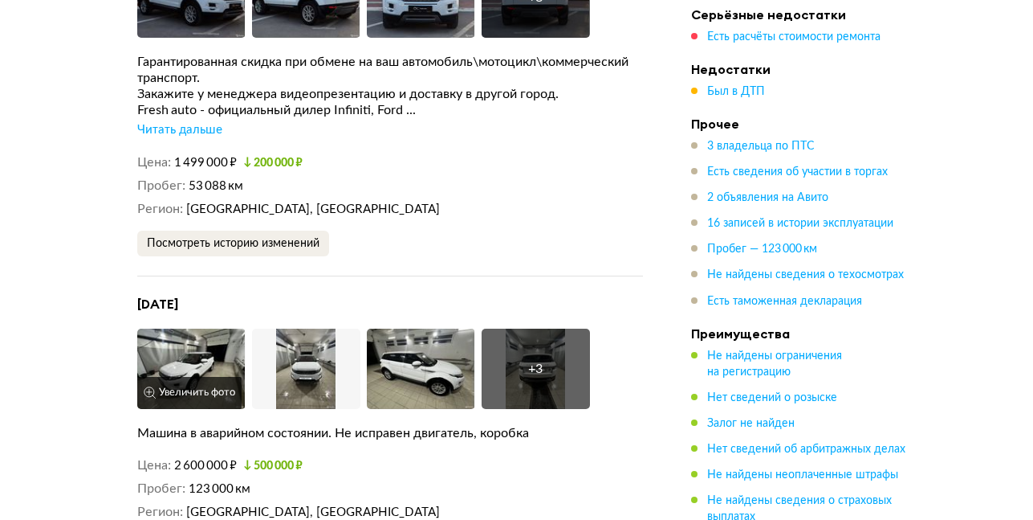
click at [209, 355] on img at bounding box center [191, 368] width 108 height 80
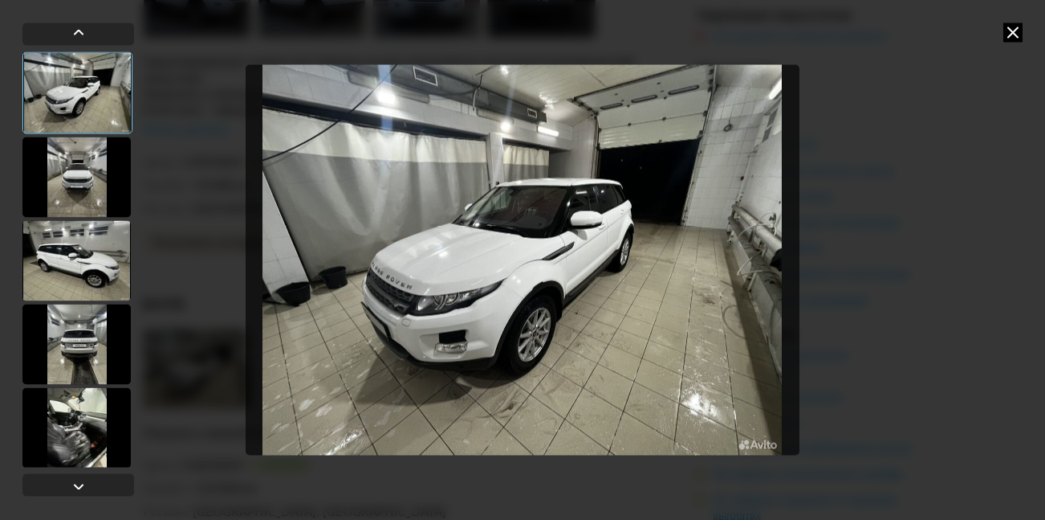
click at [1018, 31] on icon at bounding box center [1013, 31] width 19 height 19
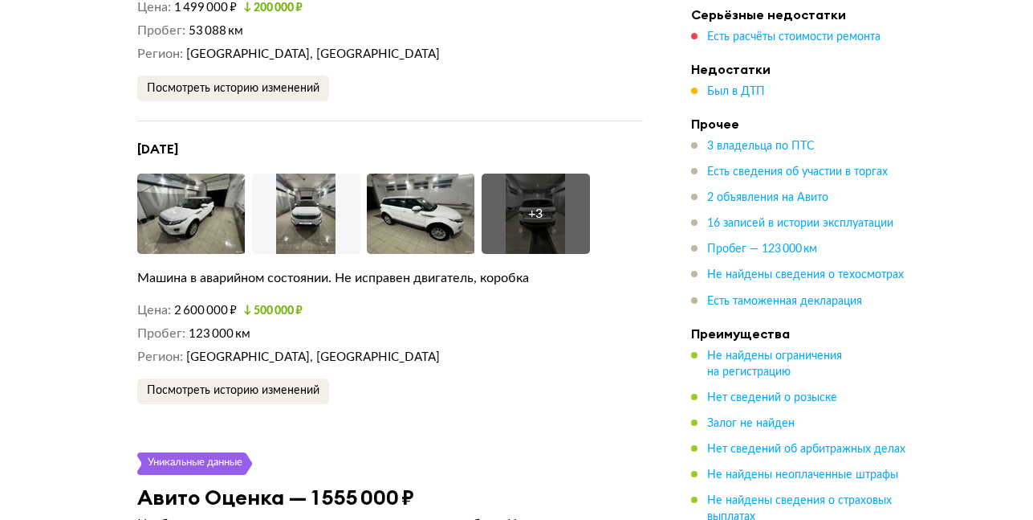
scroll to position [4497, 0]
